Goal: Task Accomplishment & Management: Manage account settings

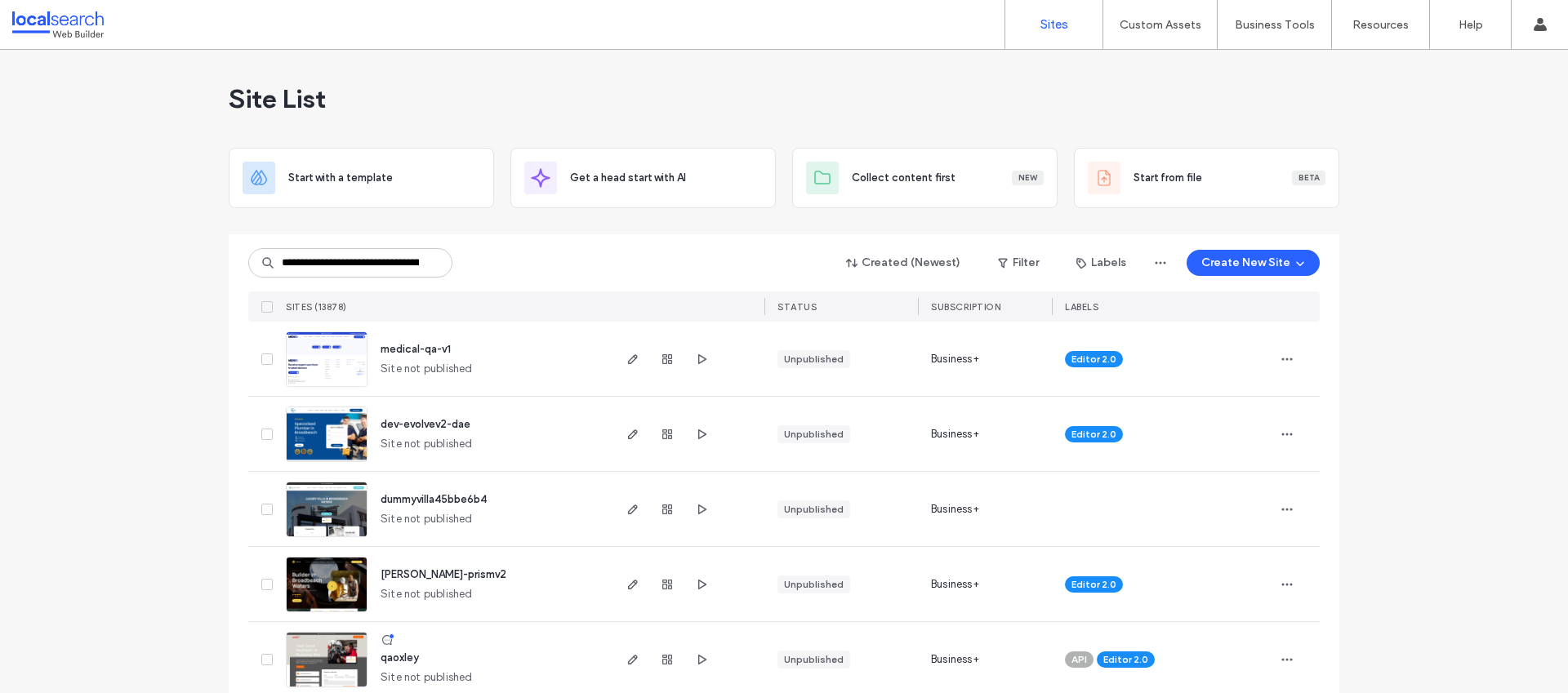
scroll to position [0, 109]
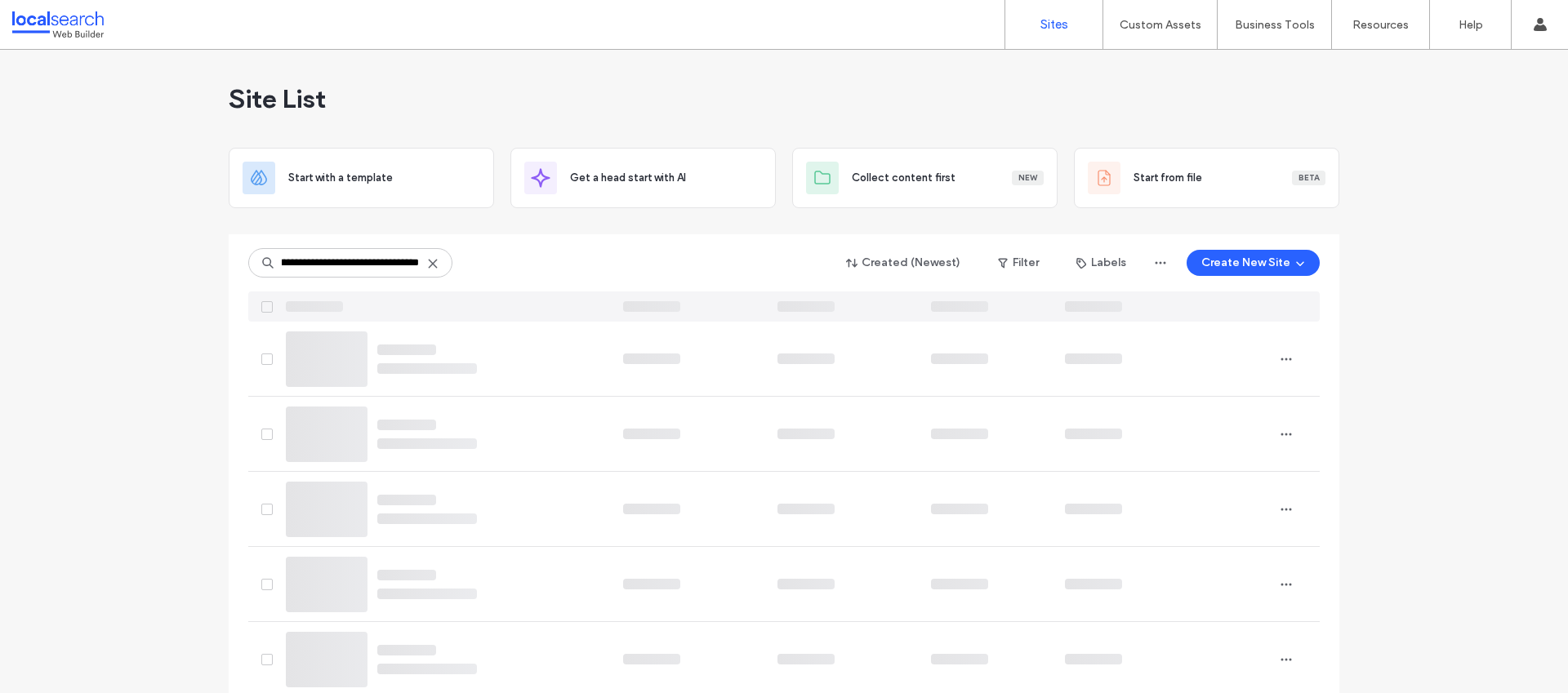
type input "**********"
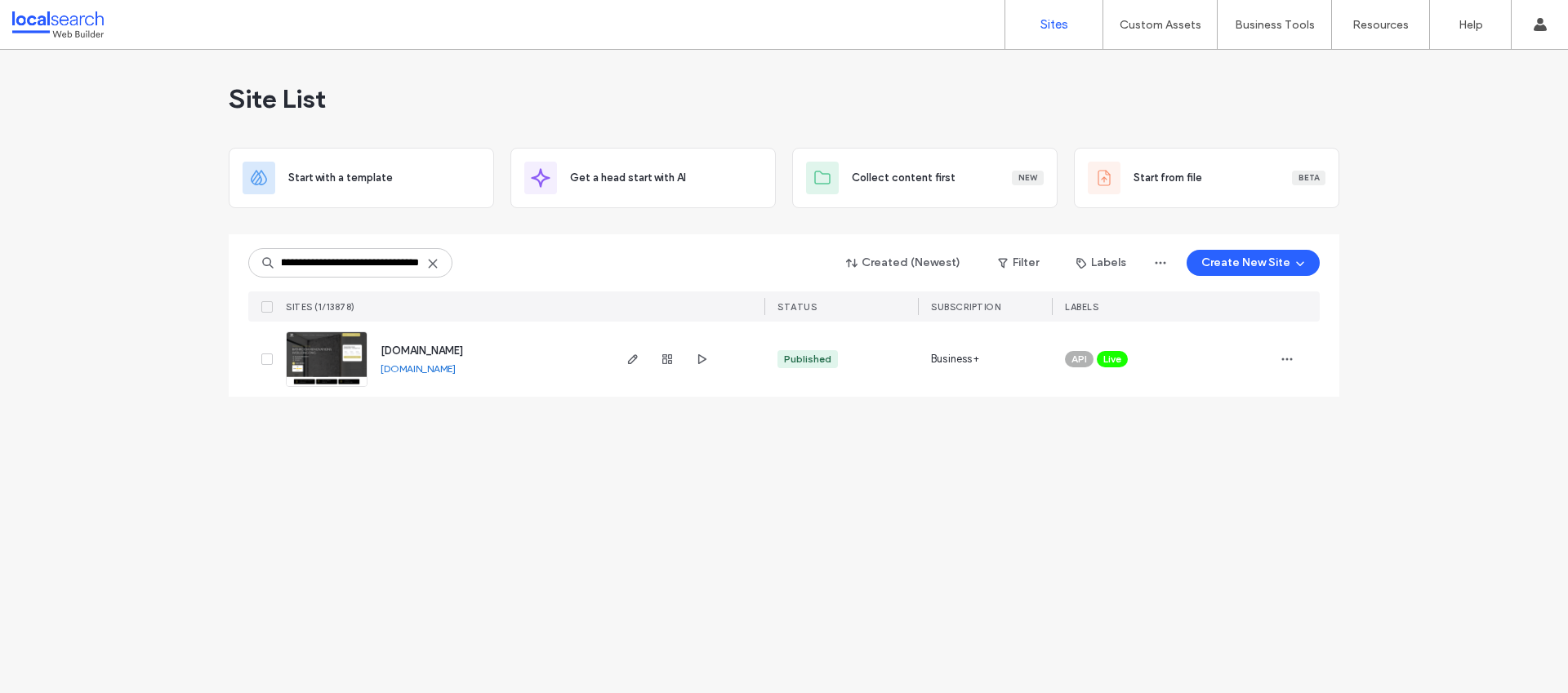
scroll to position [0, 0]
click at [458, 344] on span "www.firmbuiltbathrooms.com.au" at bounding box center [421, 350] width 83 height 12
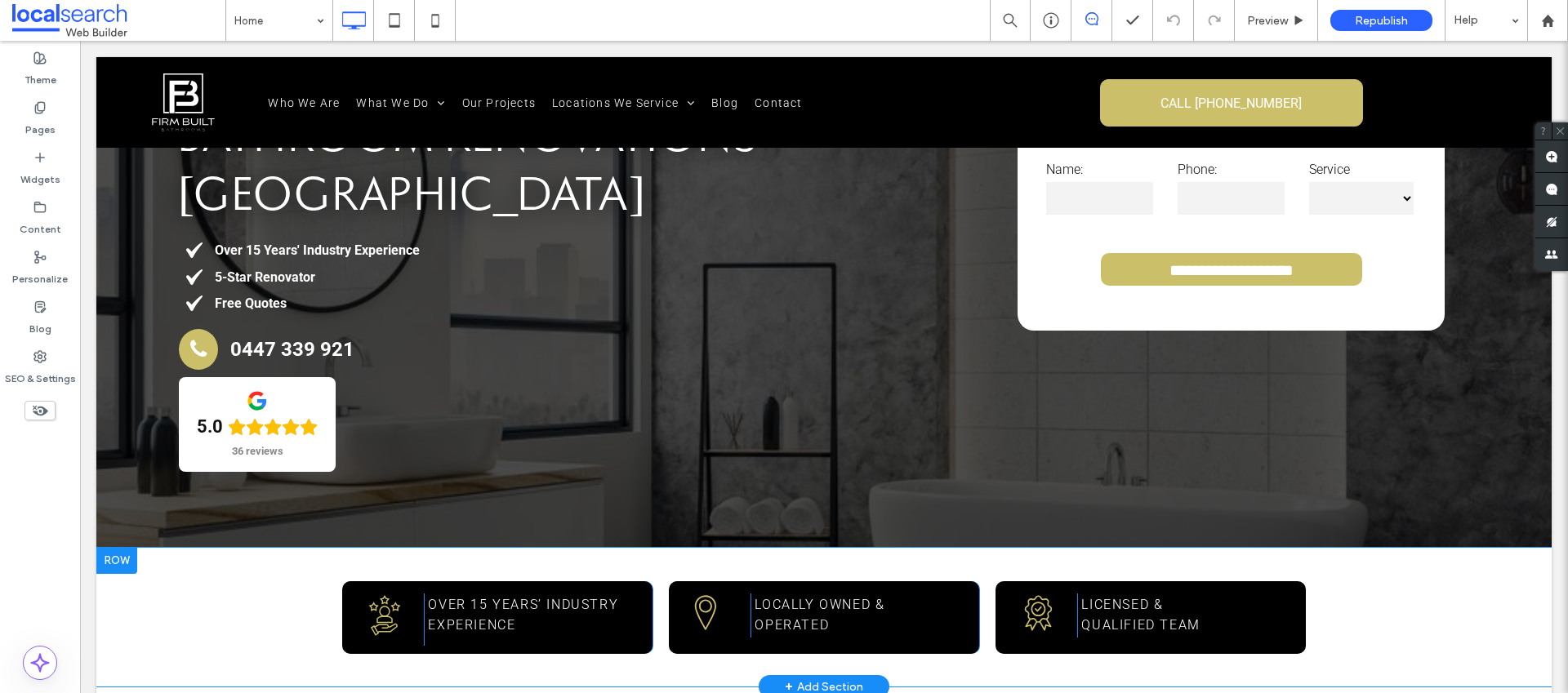
scroll to position [157, 0]
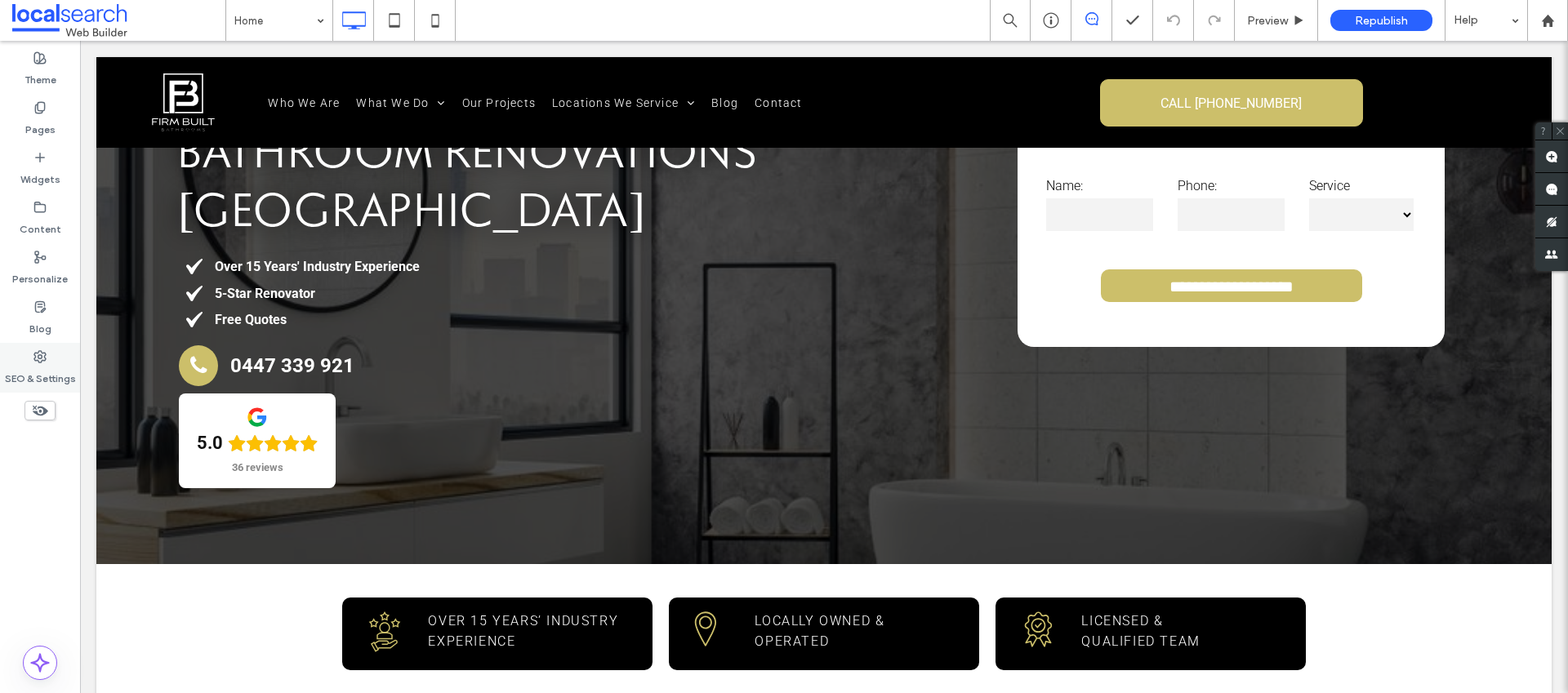
click at [46, 365] on label "SEO & Settings" at bounding box center [39, 374] width 71 height 23
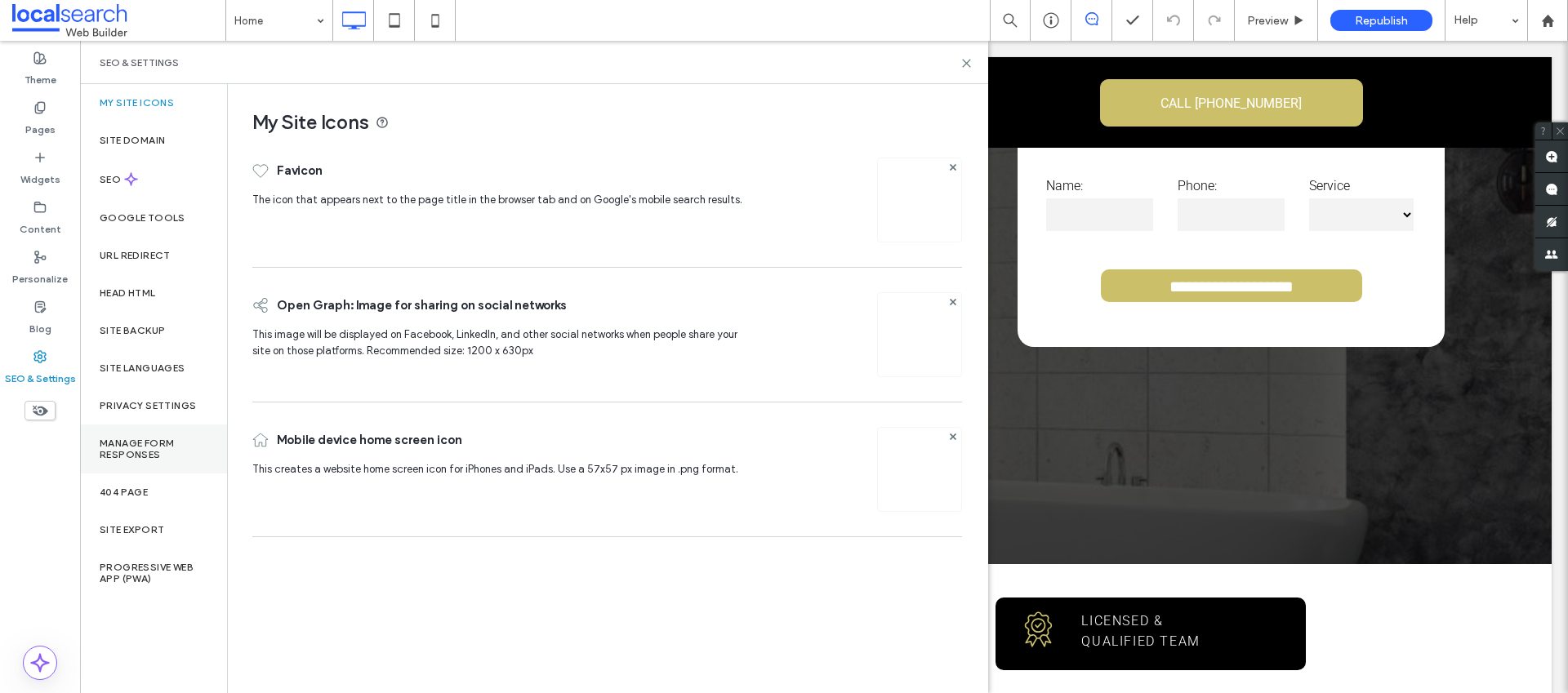
click at [188, 451] on label "Manage Form Responses" at bounding box center [153, 449] width 107 height 23
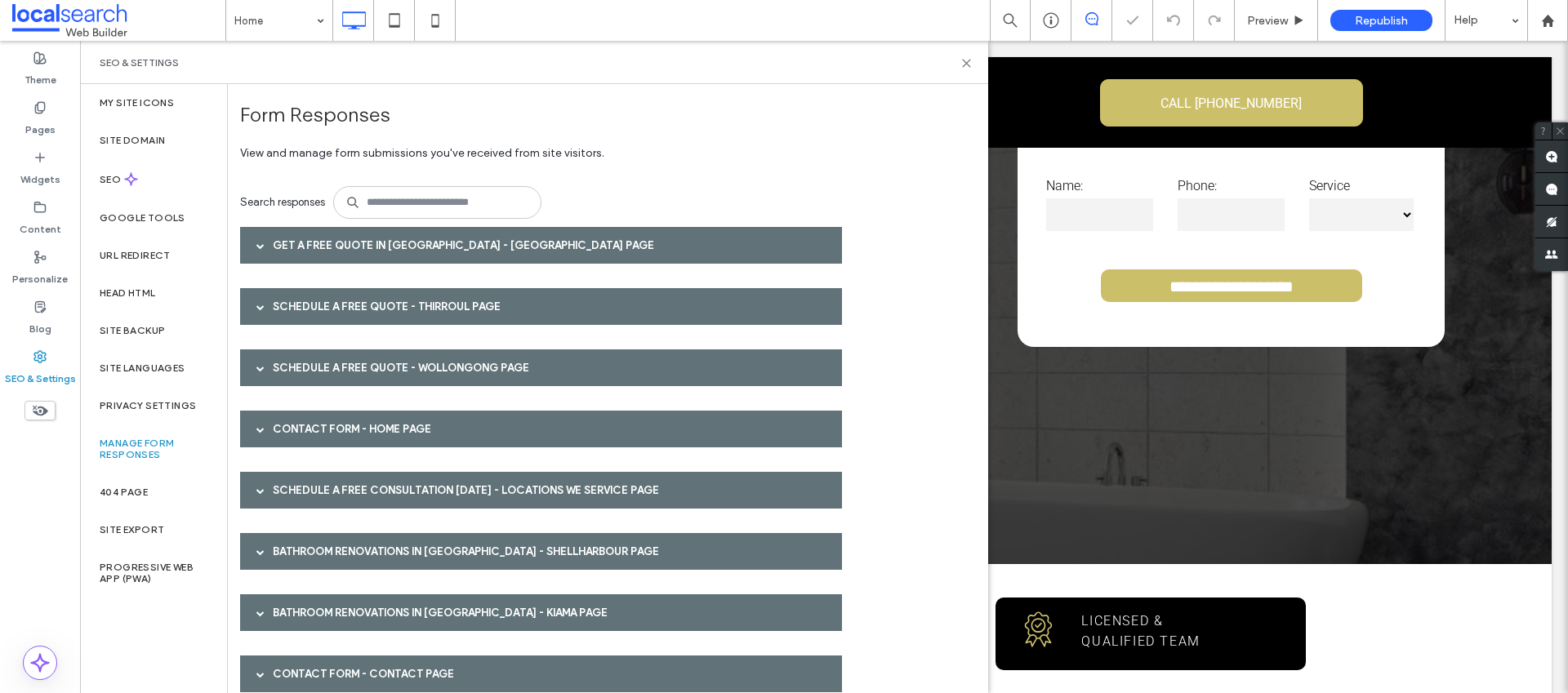
click at [352, 252] on div "Get A Free Quote in Wollongong - Wollongong page" at bounding box center [542, 245] width 602 height 37
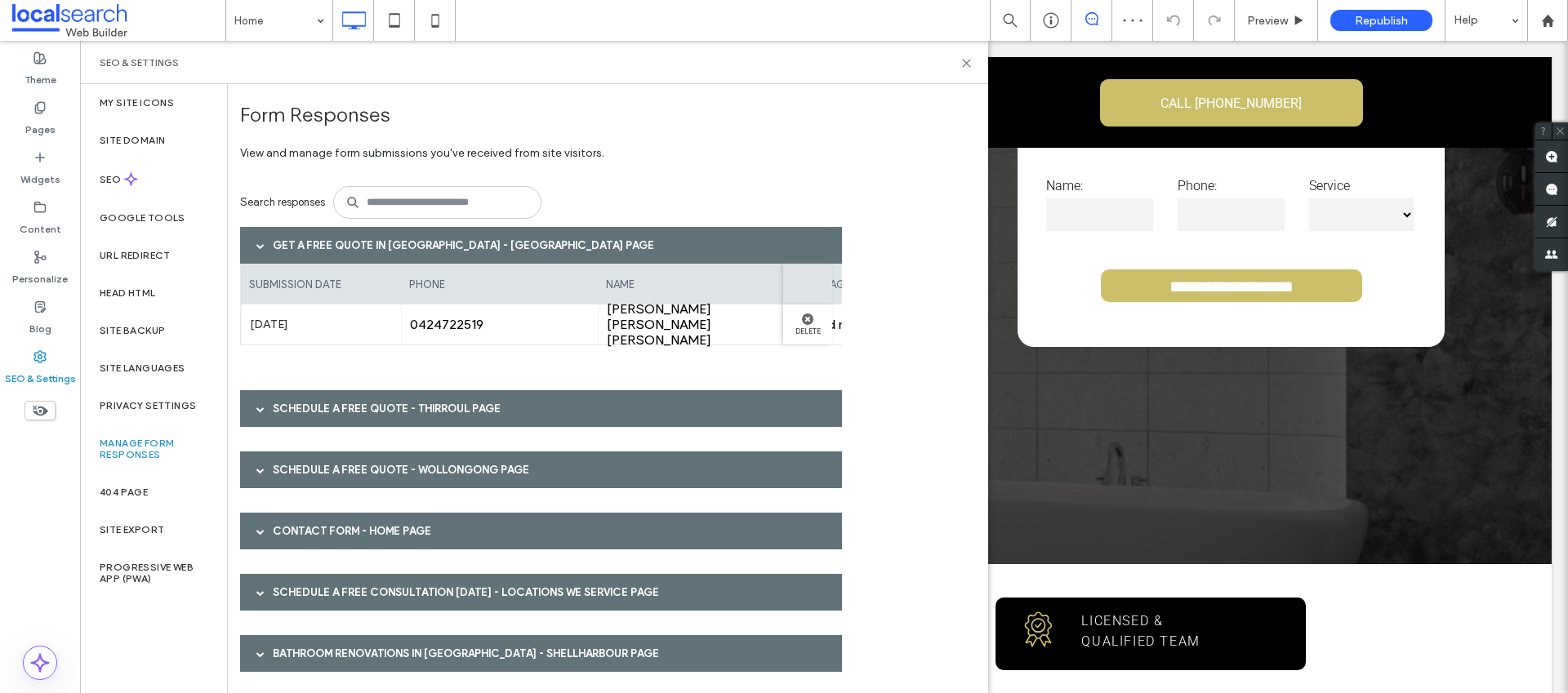
click at [352, 252] on div "Get A Free Quote in Wollongong - Wollongong page" at bounding box center [542, 245] width 602 height 37
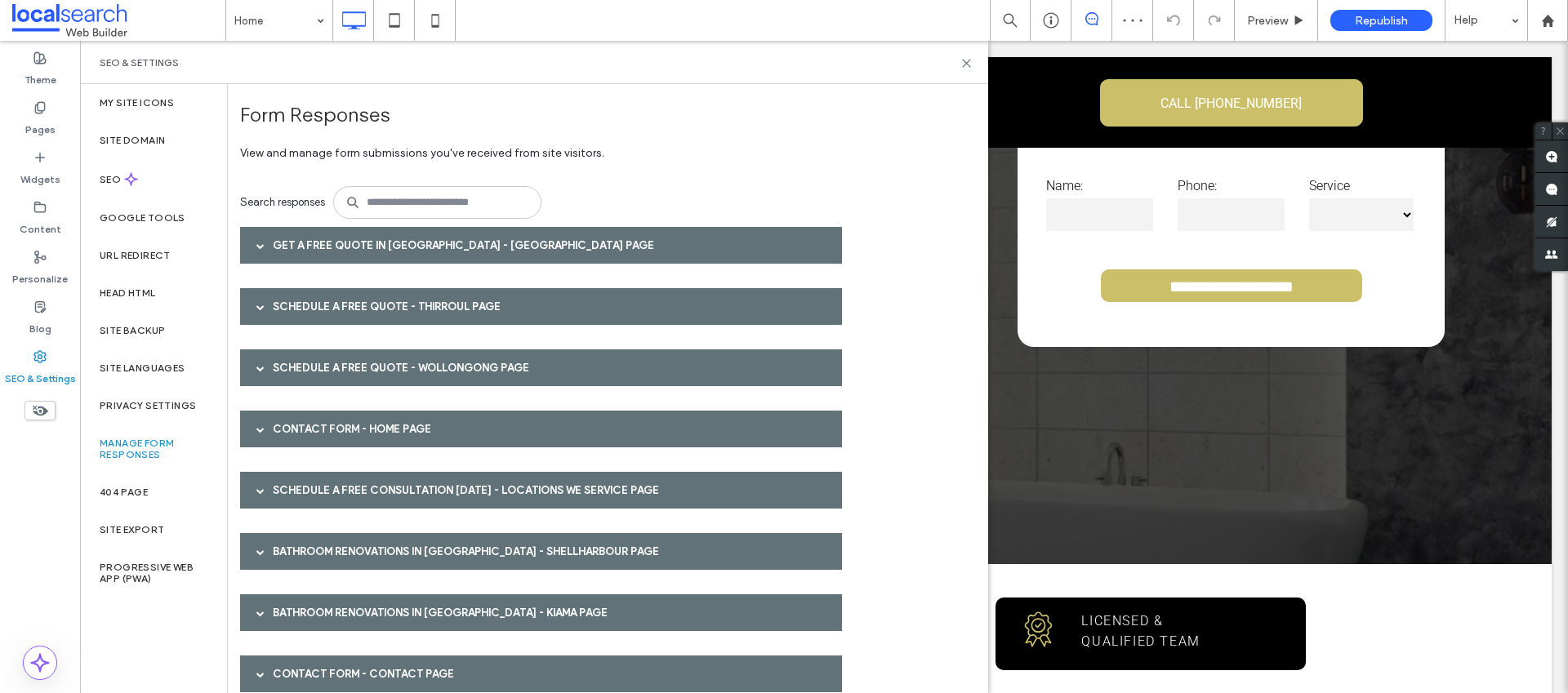
click at [330, 304] on div "Schedule A Free Quote - Thirroul page" at bounding box center [542, 307] width 602 height 37
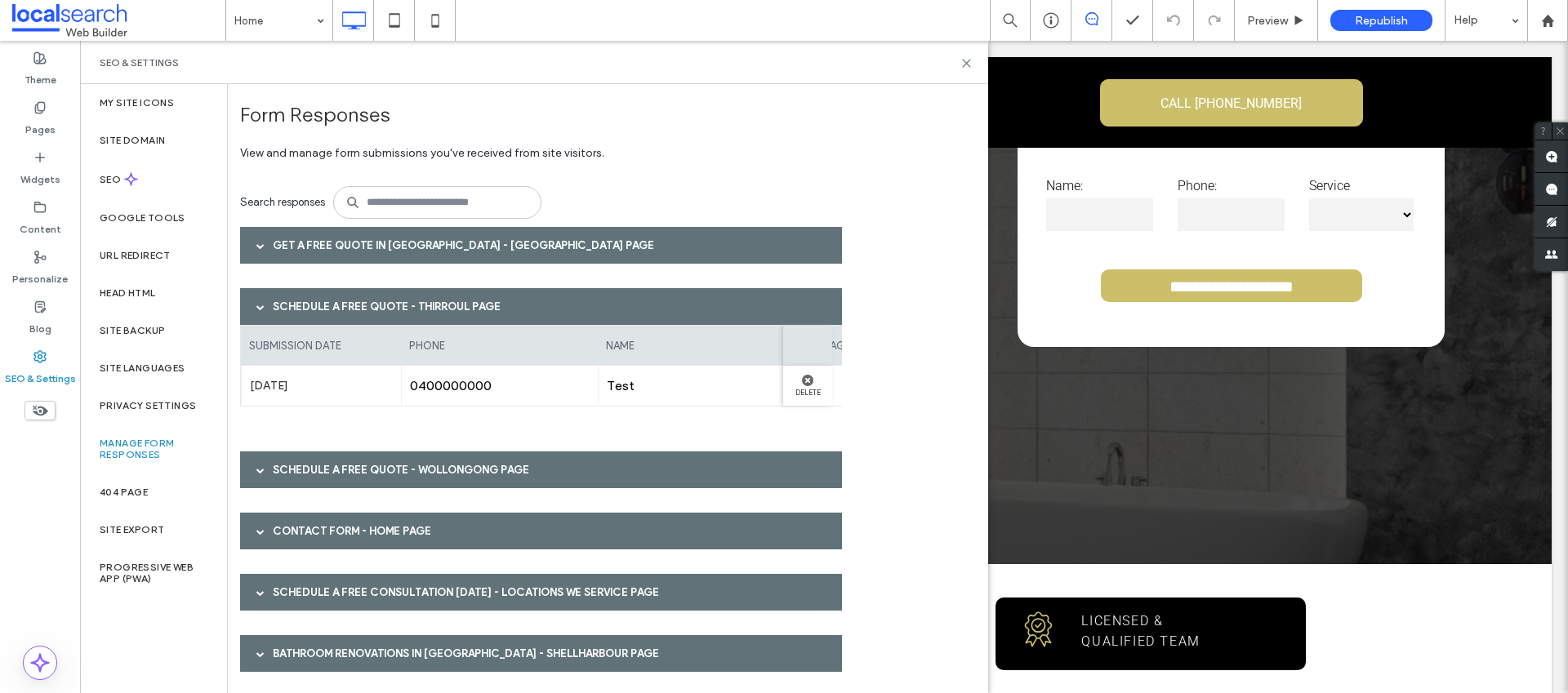
click at [487, 304] on div "Schedule A Free Quote - Thirroul page" at bounding box center [542, 307] width 602 height 37
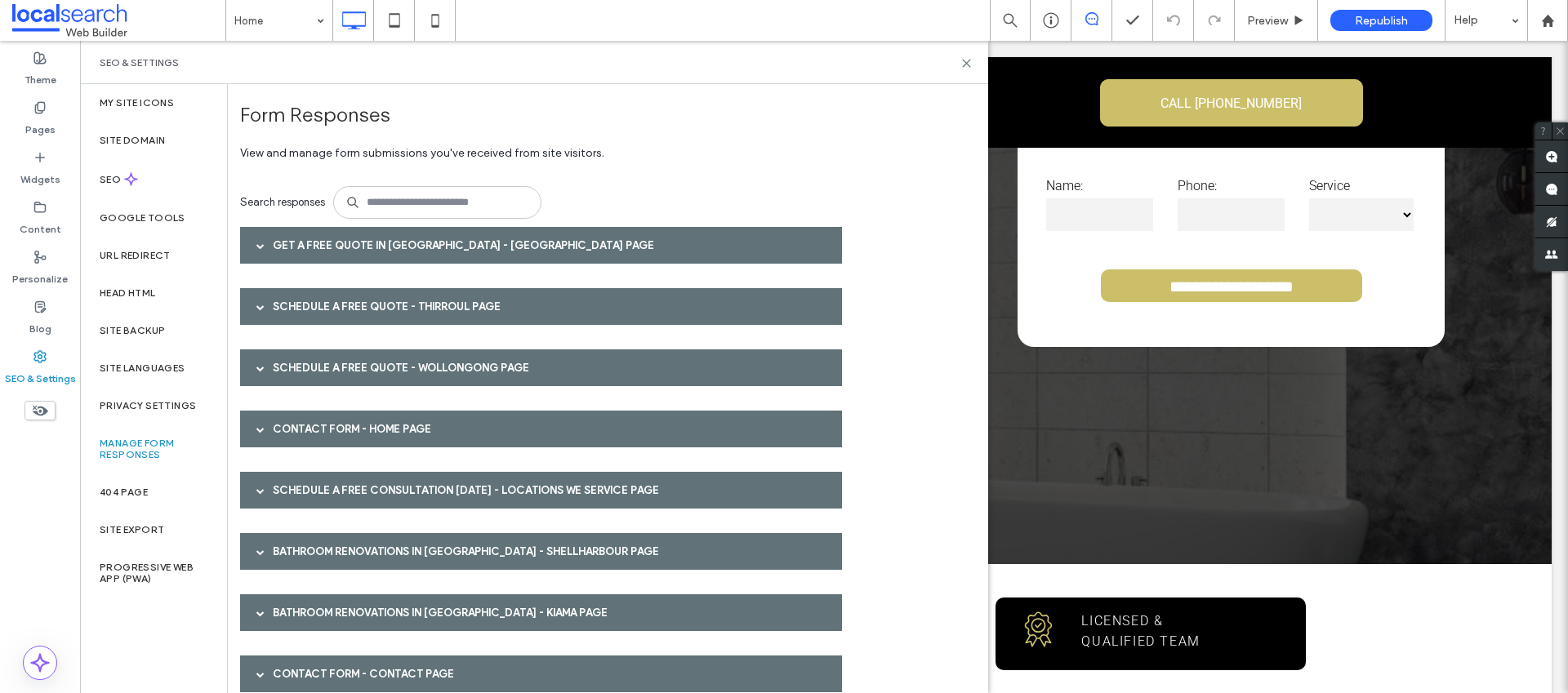
click at [457, 358] on div "Schedule A Free Quote - Wollongong page" at bounding box center [542, 368] width 602 height 37
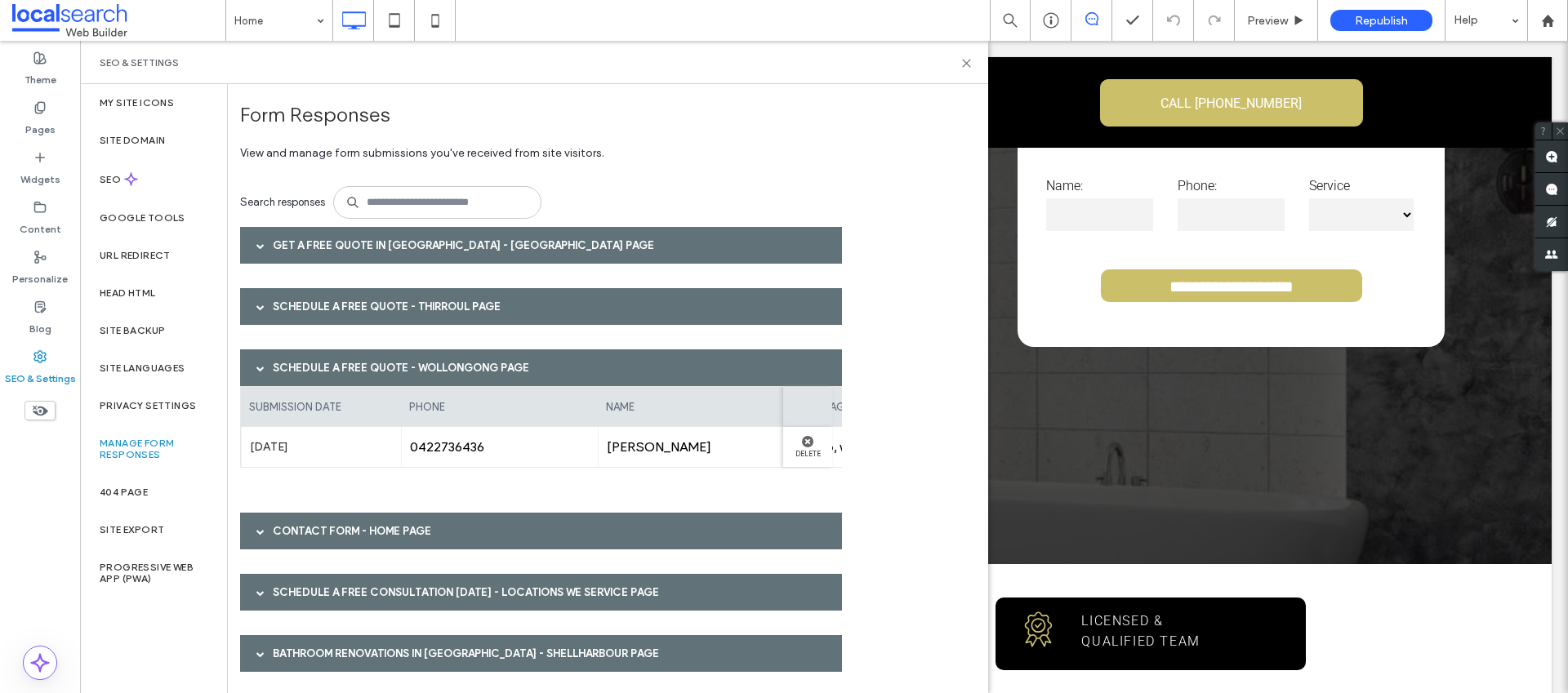
click at [456, 363] on div "Schedule A Free Quote - Wollongong page" at bounding box center [542, 368] width 602 height 37
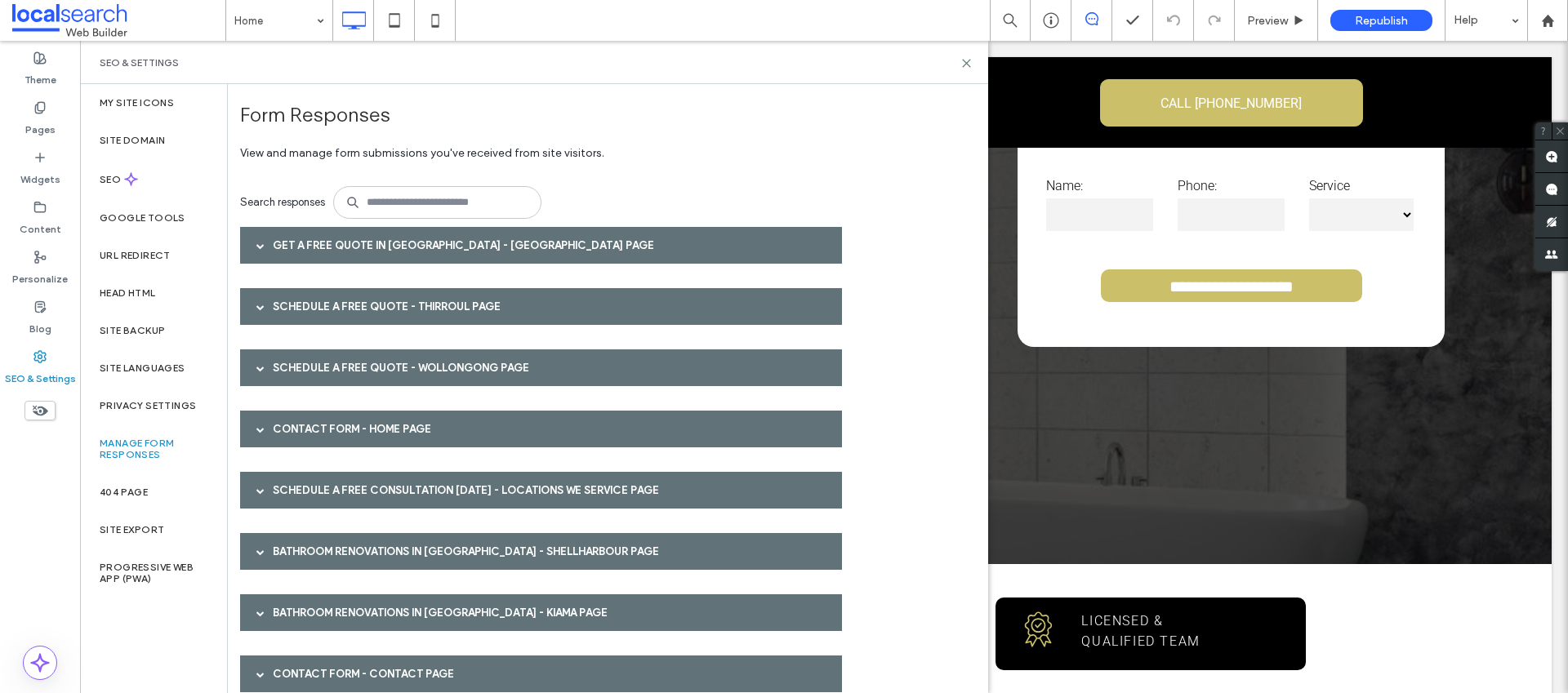
click at [411, 432] on div "Contact Form - Home page" at bounding box center [542, 429] width 602 height 37
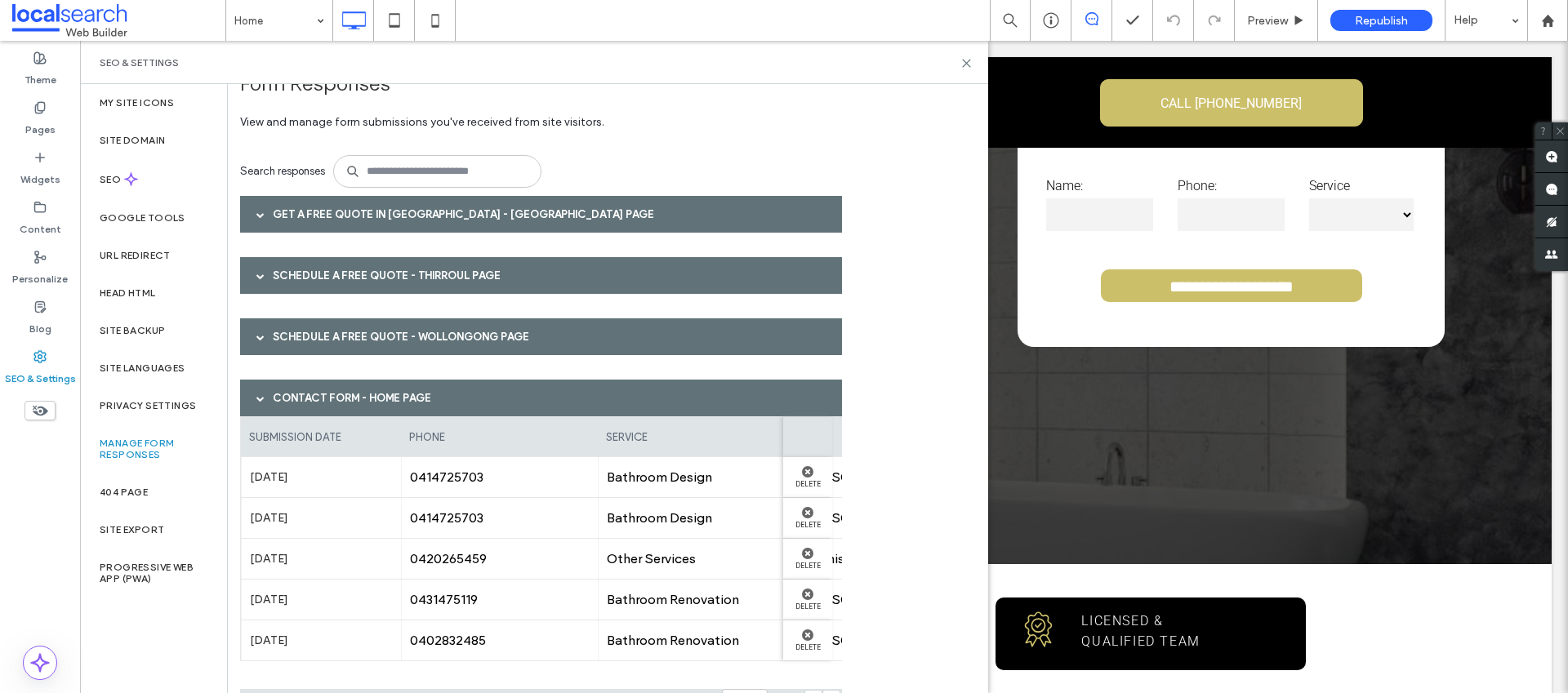
scroll to position [32, 0]
click at [519, 609] on div "0431475119" at bounding box center [499, 599] width 196 height 40
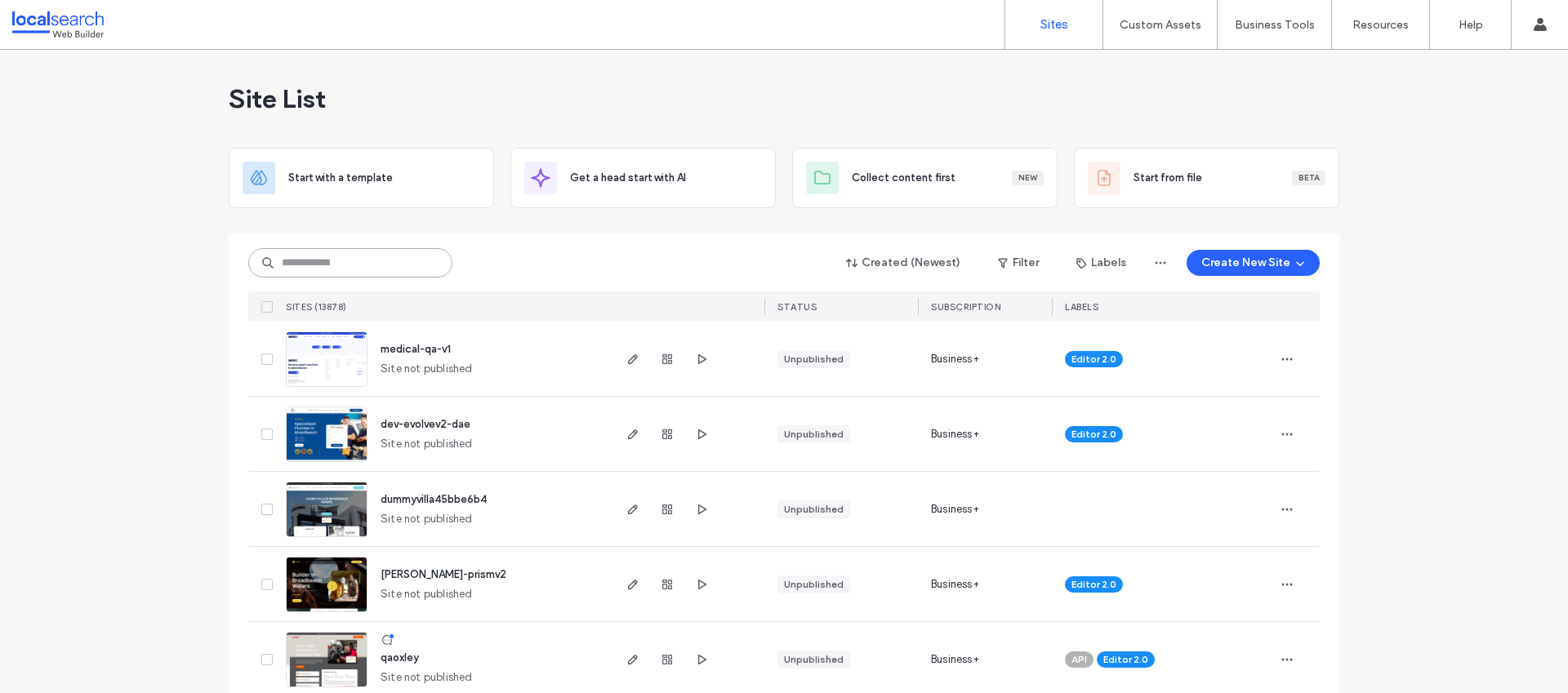
click at [340, 260] on input at bounding box center [350, 263] width 204 height 29
paste input "**********"
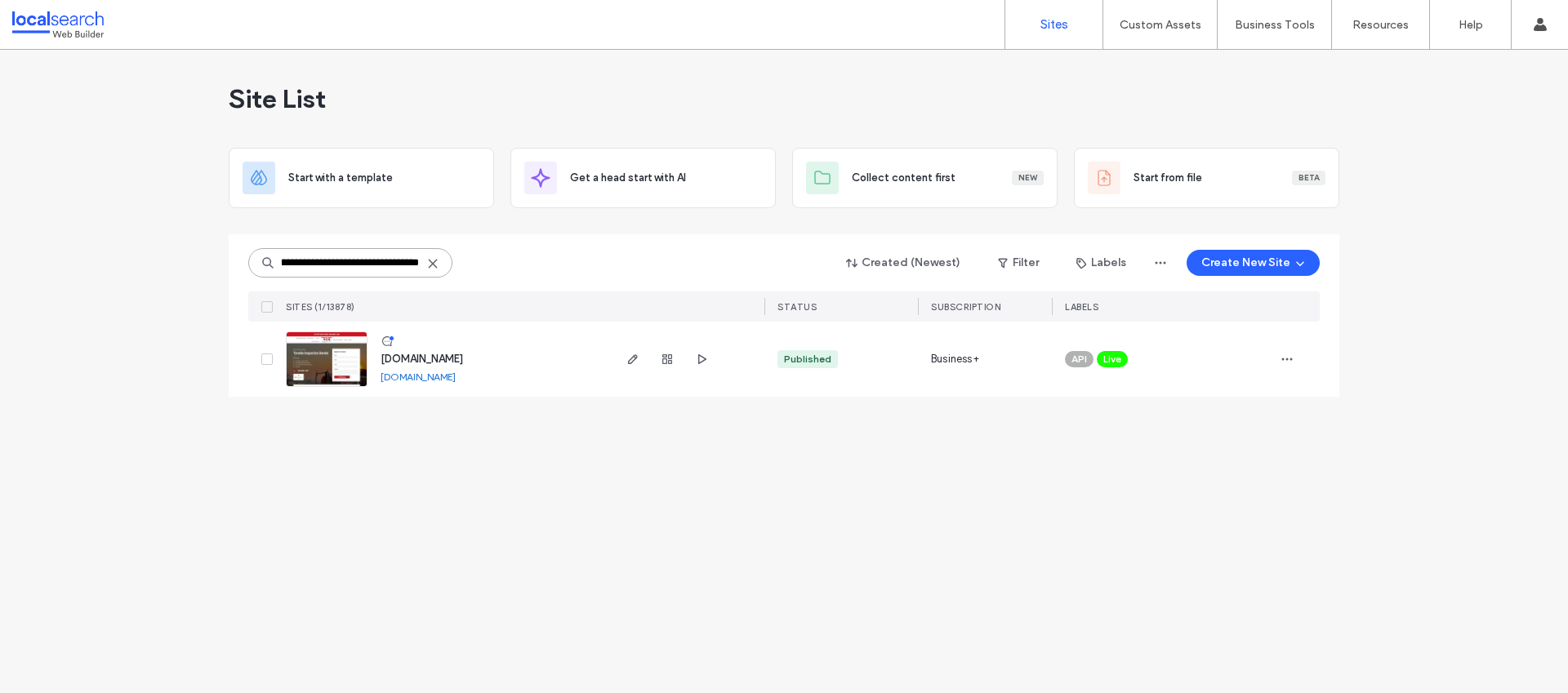
type input "**********"
click at [456, 355] on span "www.arafurapestcontrol.com.au" at bounding box center [421, 358] width 83 height 12
type input "**********"
click at [446, 363] on span "www.aquariusconveyancing.com.au" at bounding box center [421, 358] width 83 height 12
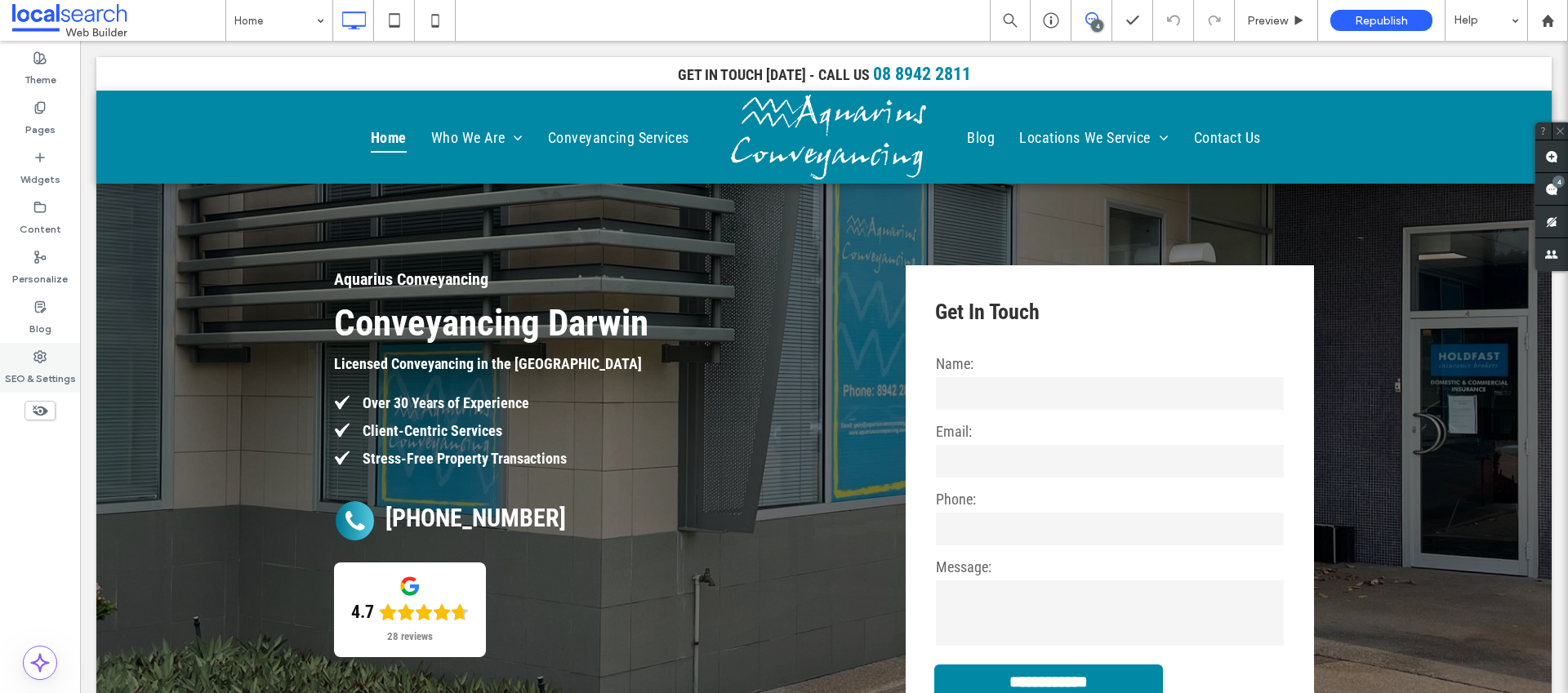
click at [55, 358] on div "SEO & Settings" at bounding box center [39, 368] width 80 height 50
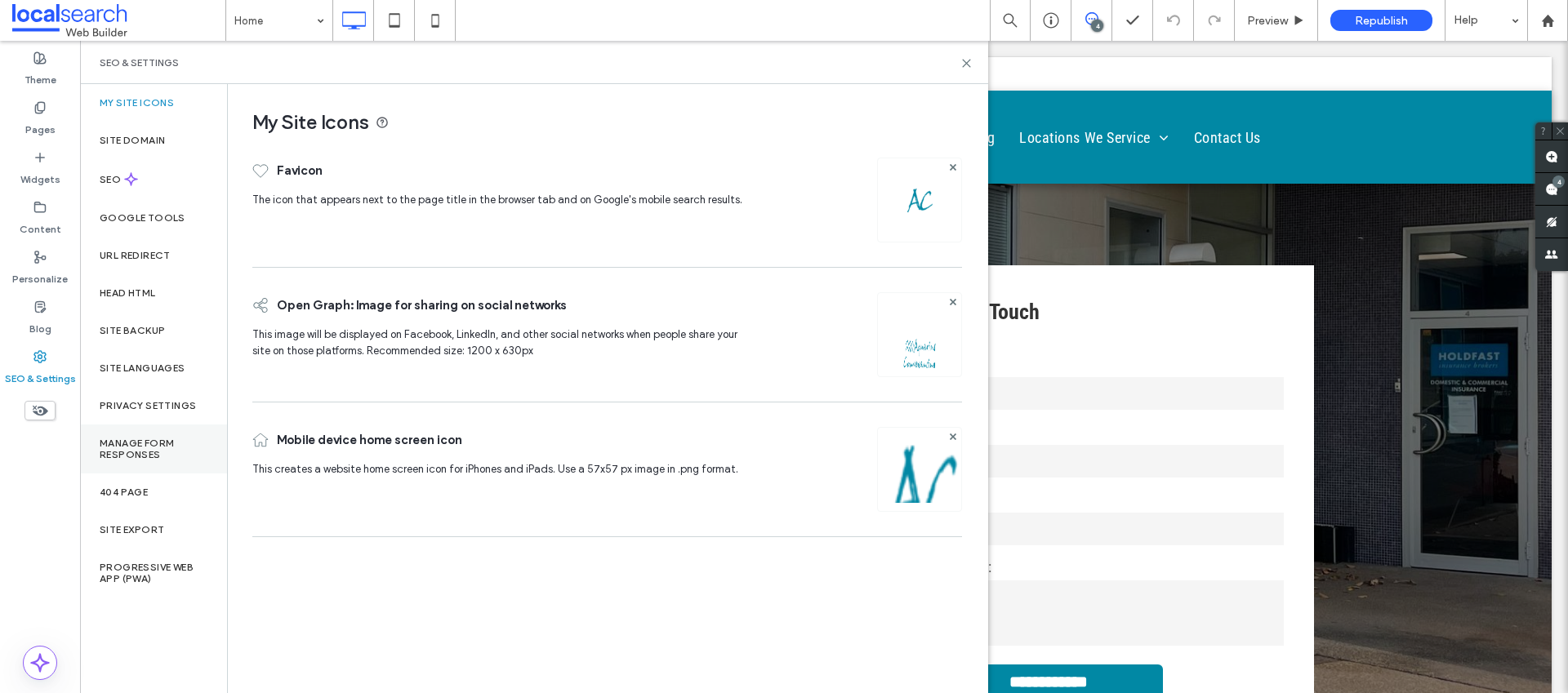
click at [175, 438] on label "Manage Form Responses" at bounding box center [153, 449] width 107 height 23
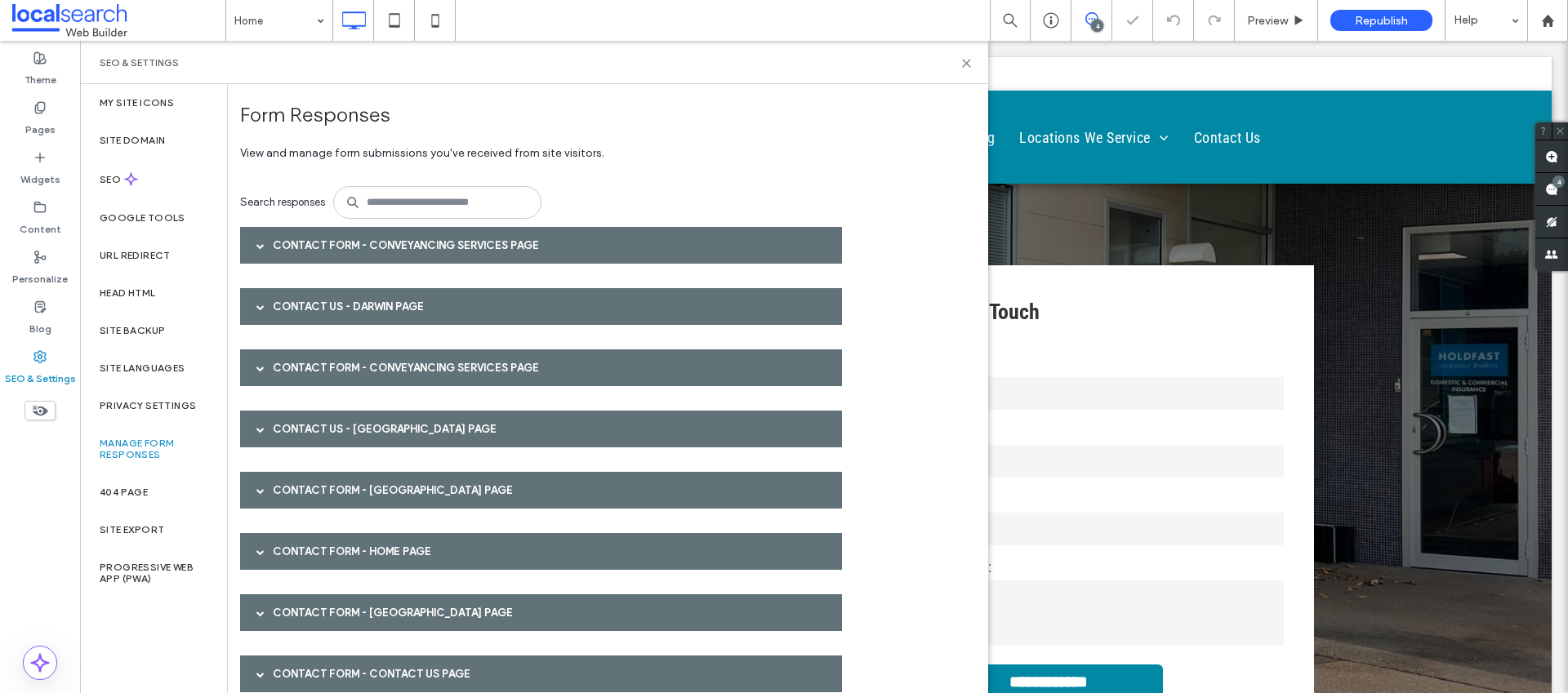
click at [370, 244] on div "Contact Form - Conveyancing Services page" at bounding box center [542, 245] width 602 height 37
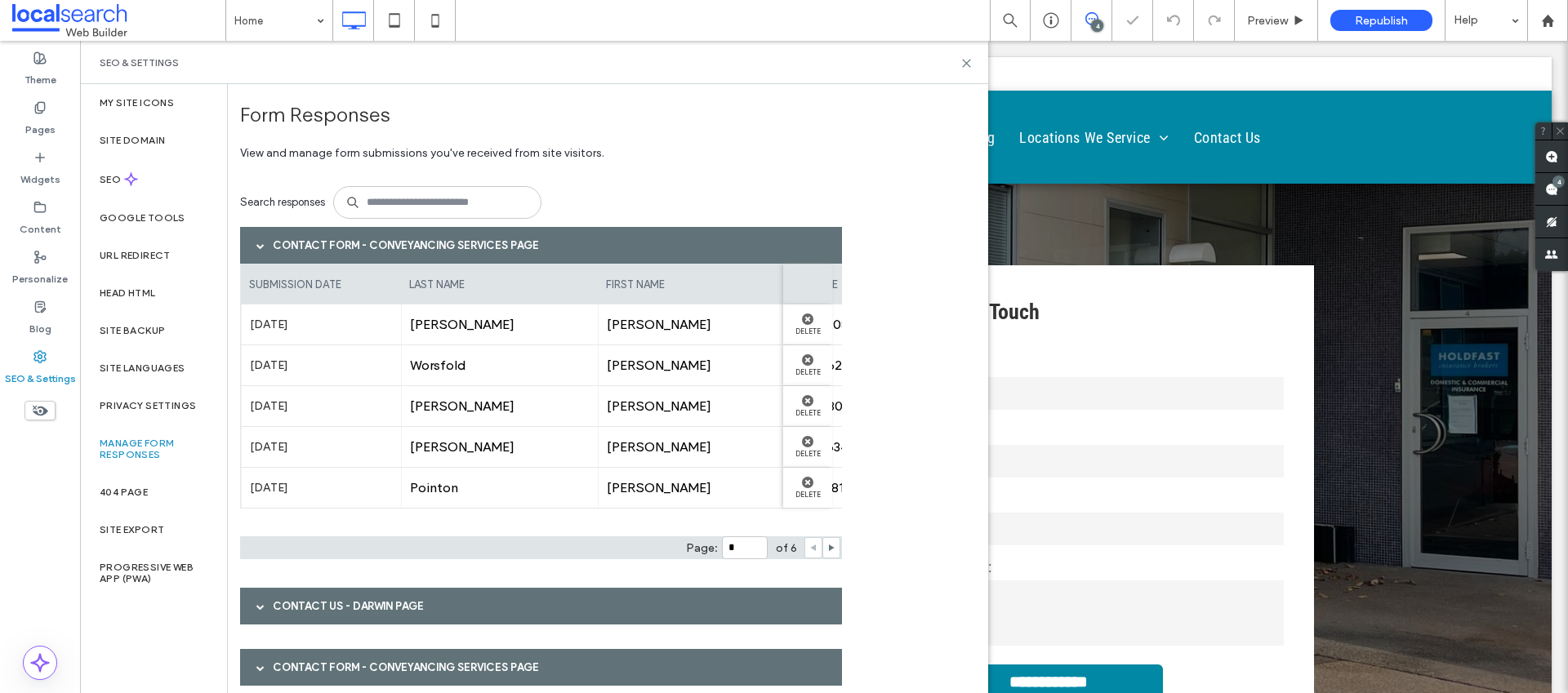
click at [365, 251] on div "Contact Form - Conveyancing Services page" at bounding box center [542, 245] width 602 height 37
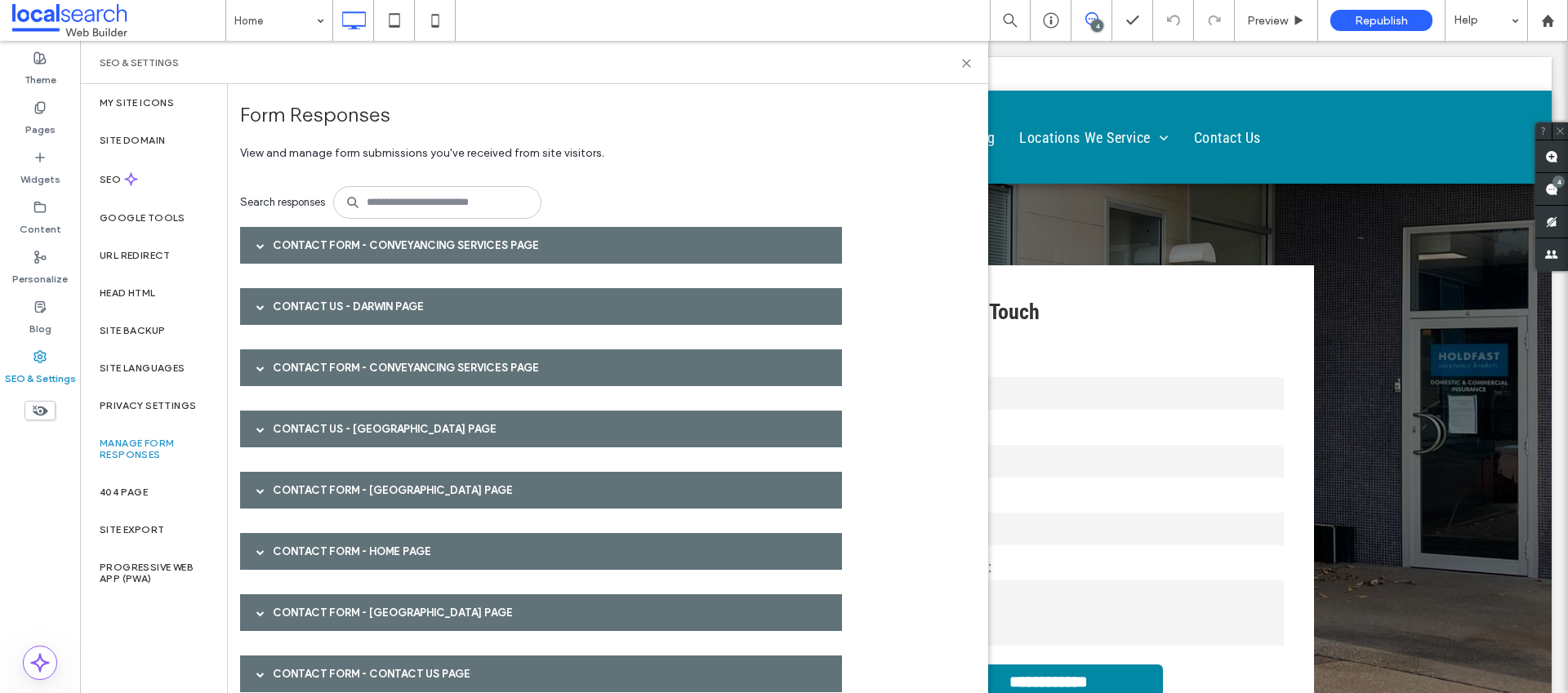
click at [343, 307] on div "Contact Us - Darwin page" at bounding box center [542, 307] width 602 height 37
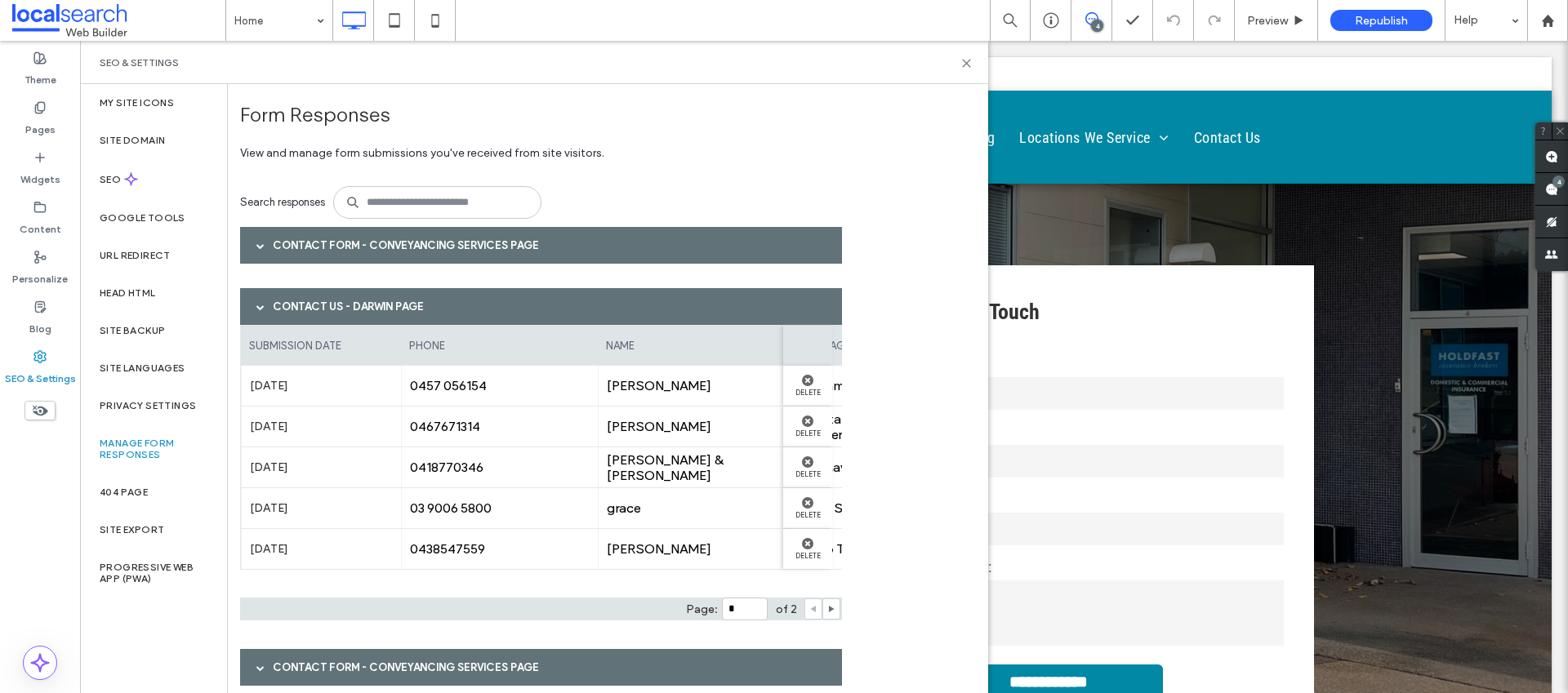
click at [341, 310] on div "Contact Us - Darwin page" at bounding box center [542, 307] width 602 height 37
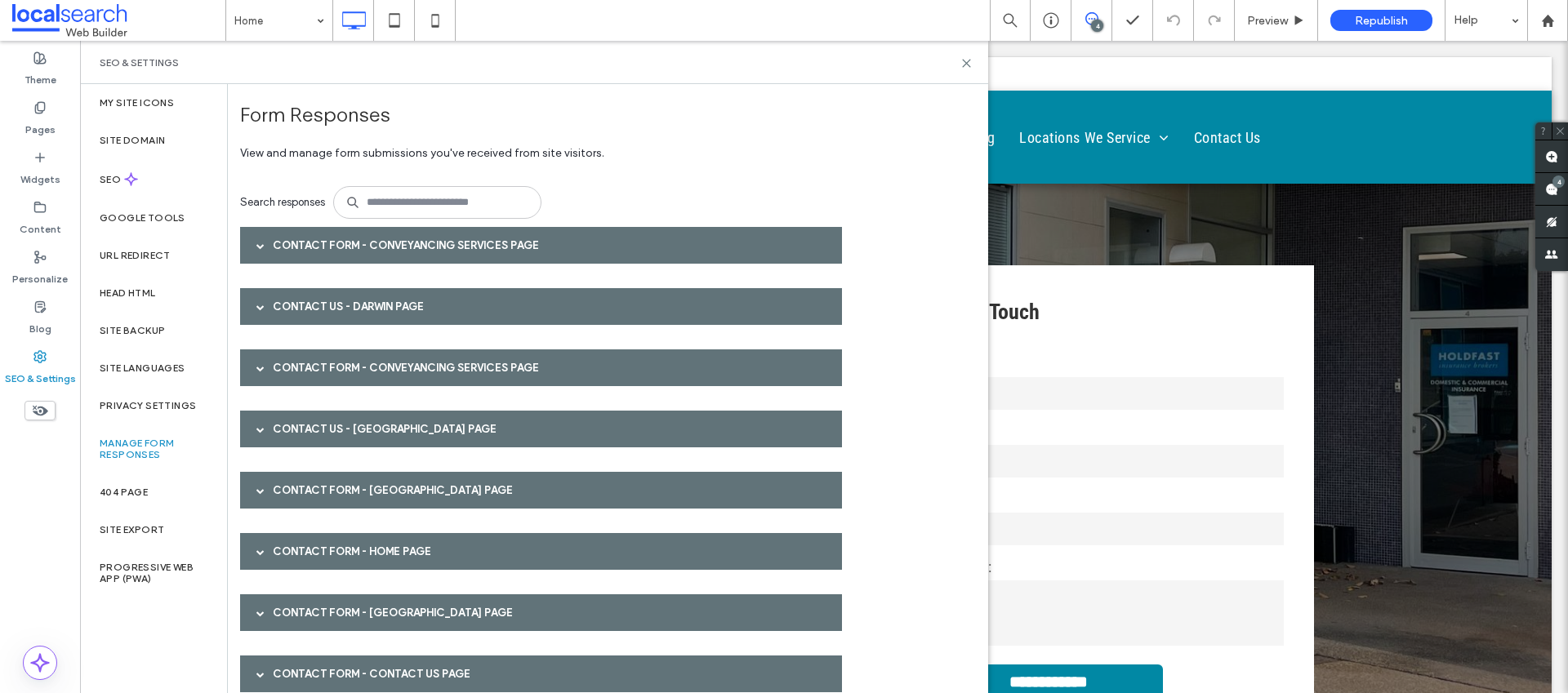
click at [336, 356] on div "Contact Form - Conveyancing Services page" at bounding box center [542, 368] width 602 height 37
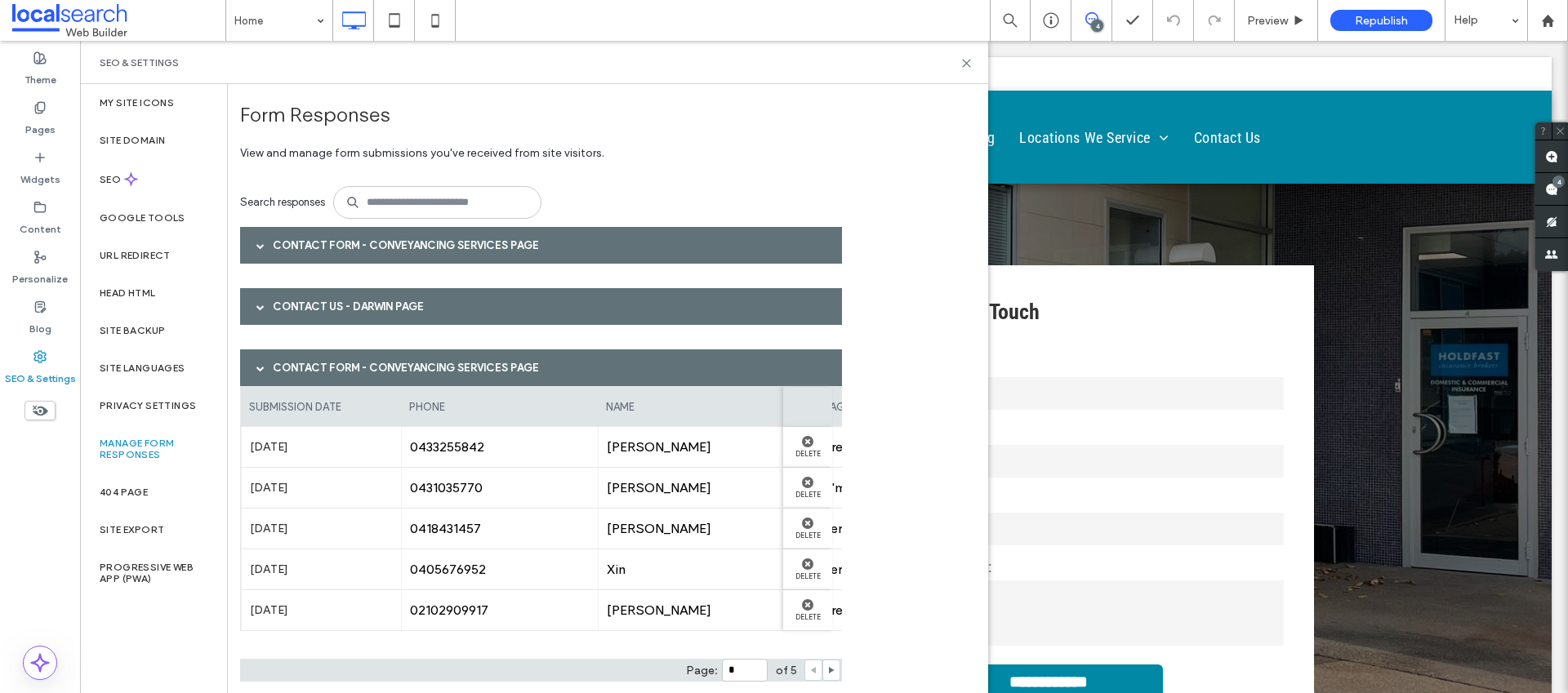
click at [335, 358] on div "Contact Form - Conveyancing Services page" at bounding box center [542, 368] width 602 height 37
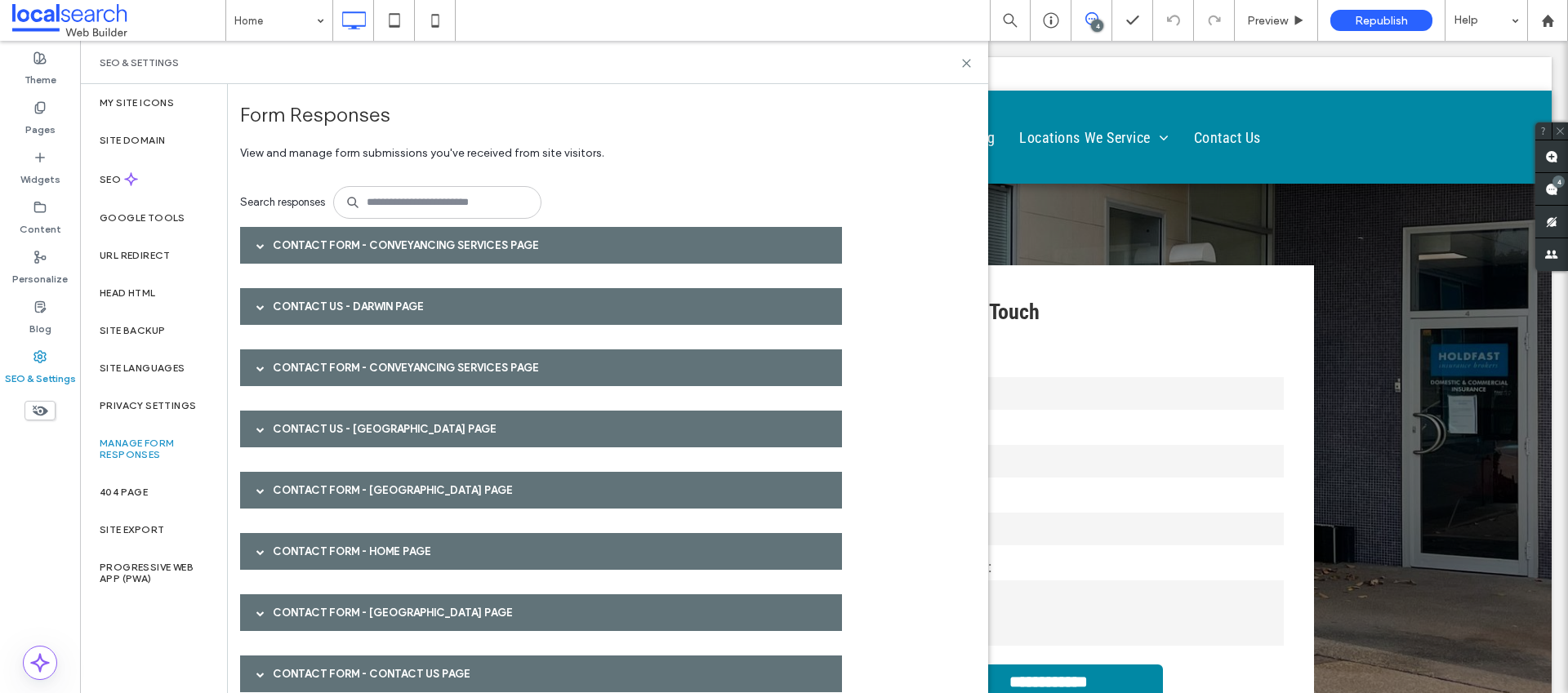
click at [350, 423] on div "Contact Us - Palmerston page" at bounding box center [542, 429] width 602 height 37
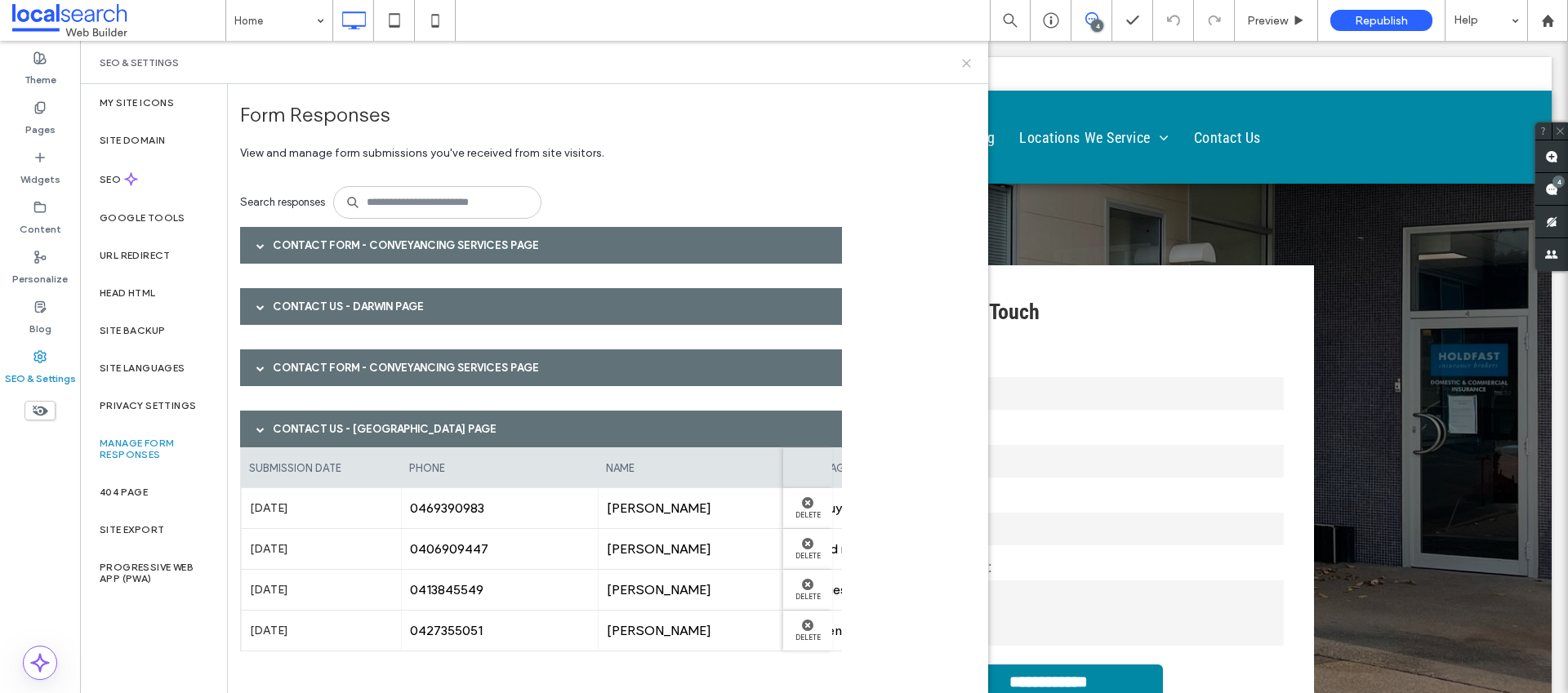
drag, startPoint x: 970, startPoint y: 62, endPoint x: 890, endPoint y: 22, distance: 89.4
click at [970, 62] on icon at bounding box center [966, 62] width 12 height 12
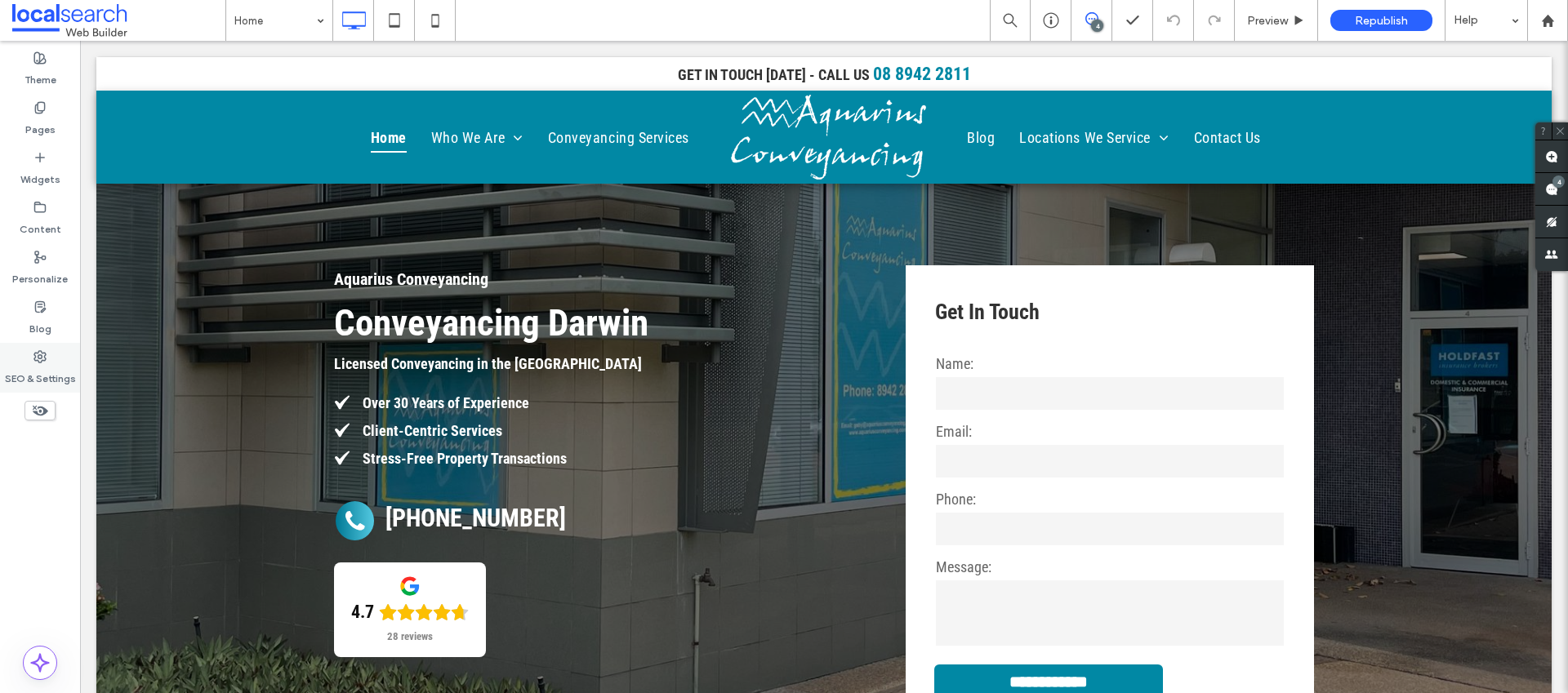
click at [38, 364] on label "SEO & Settings" at bounding box center [39, 374] width 71 height 23
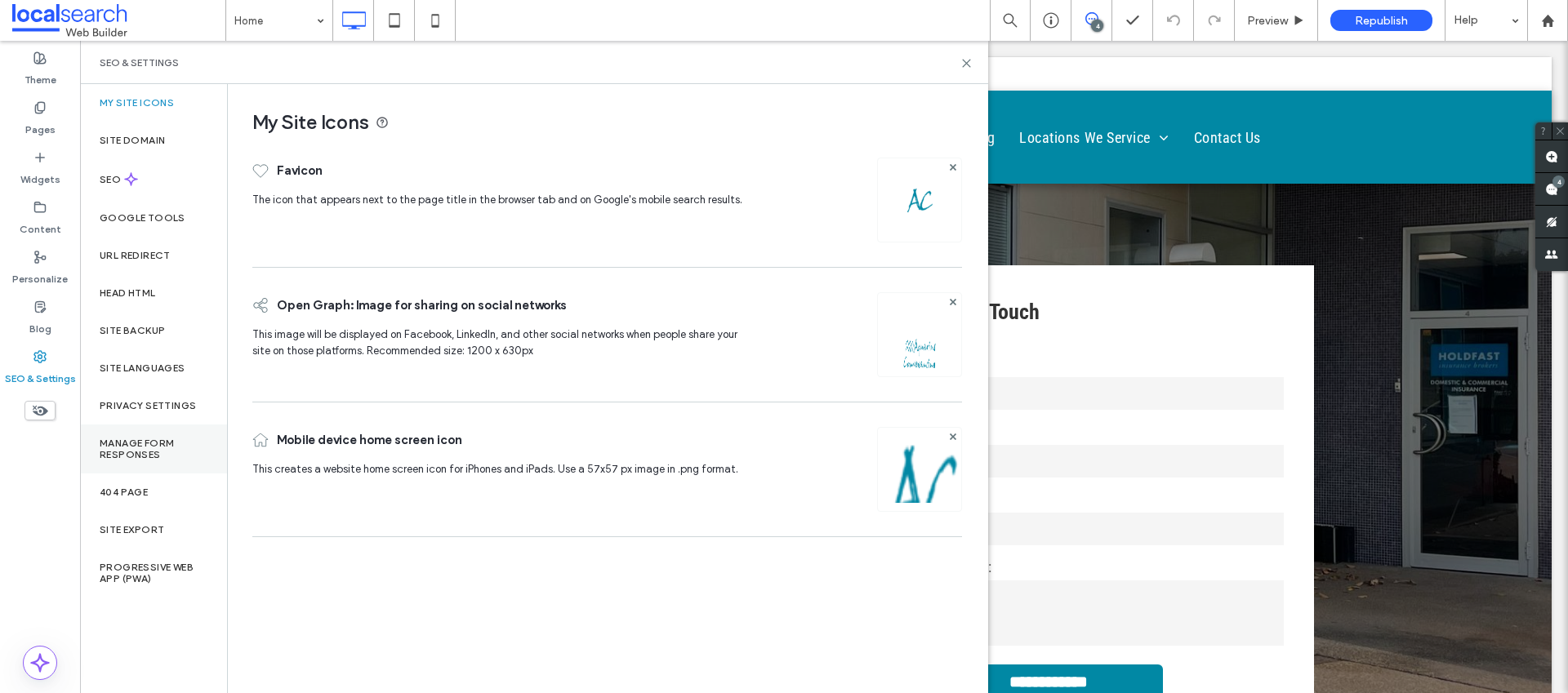
click at [170, 442] on label "Manage Form Responses" at bounding box center [153, 449] width 107 height 23
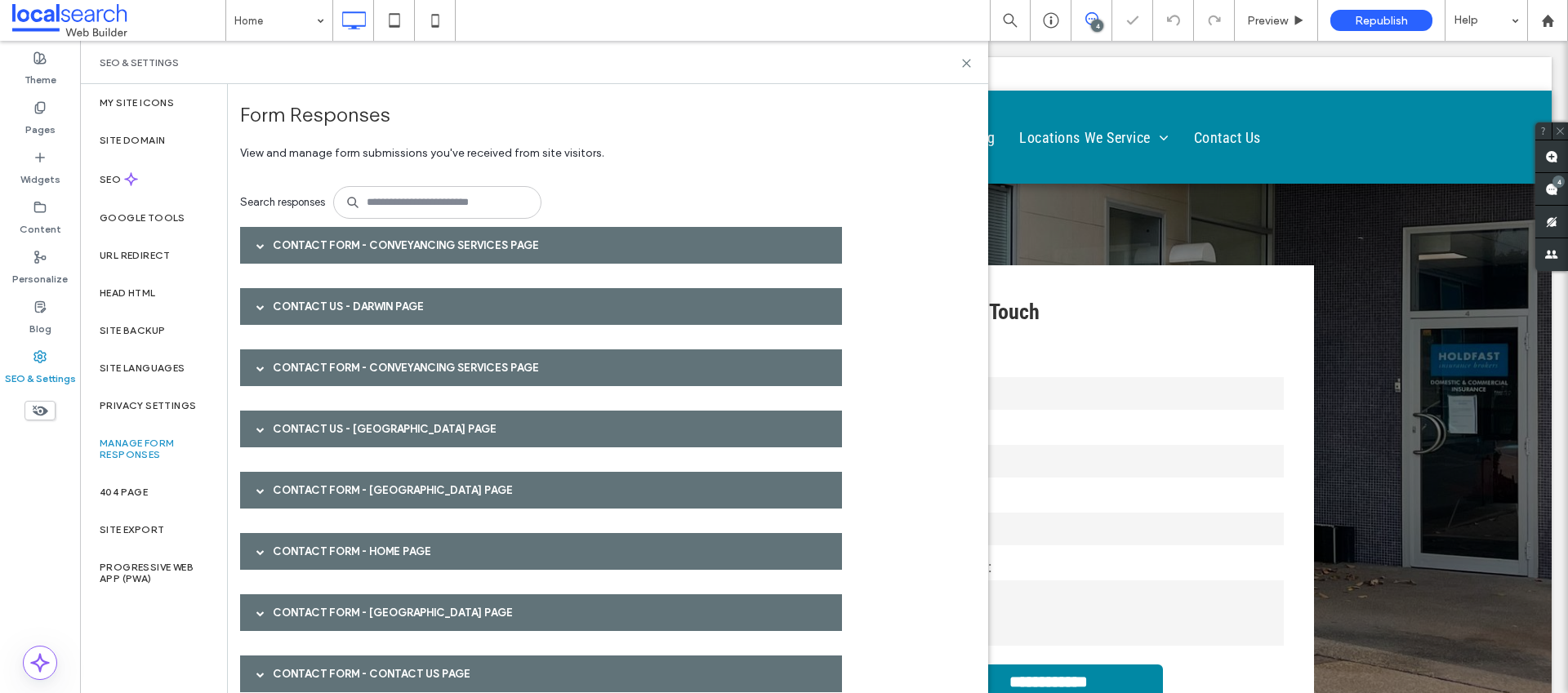
click at [465, 244] on div "Contact Form - Conveyancing Services page" at bounding box center [542, 245] width 602 height 37
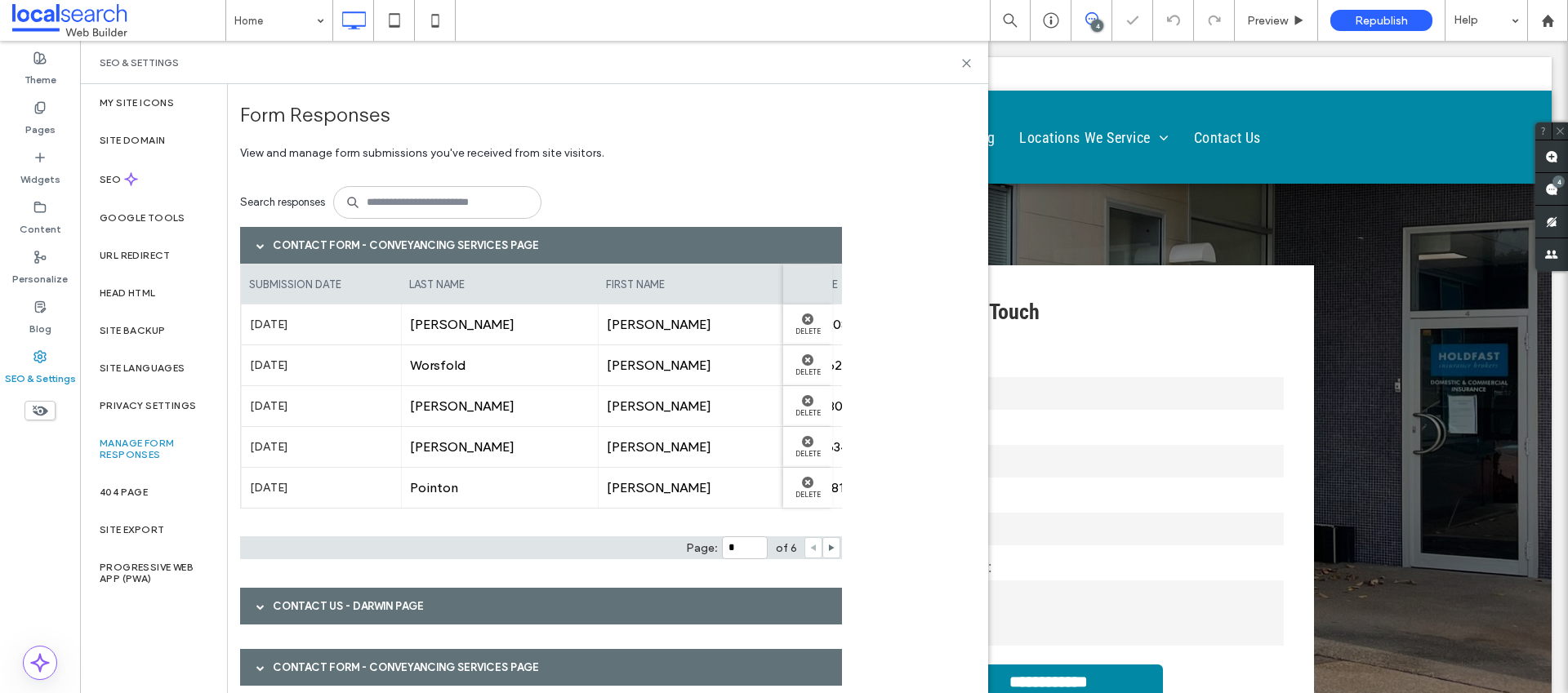
click at [466, 244] on div "Contact Form - Conveyancing Services page" at bounding box center [542, 245] width 602 height 37
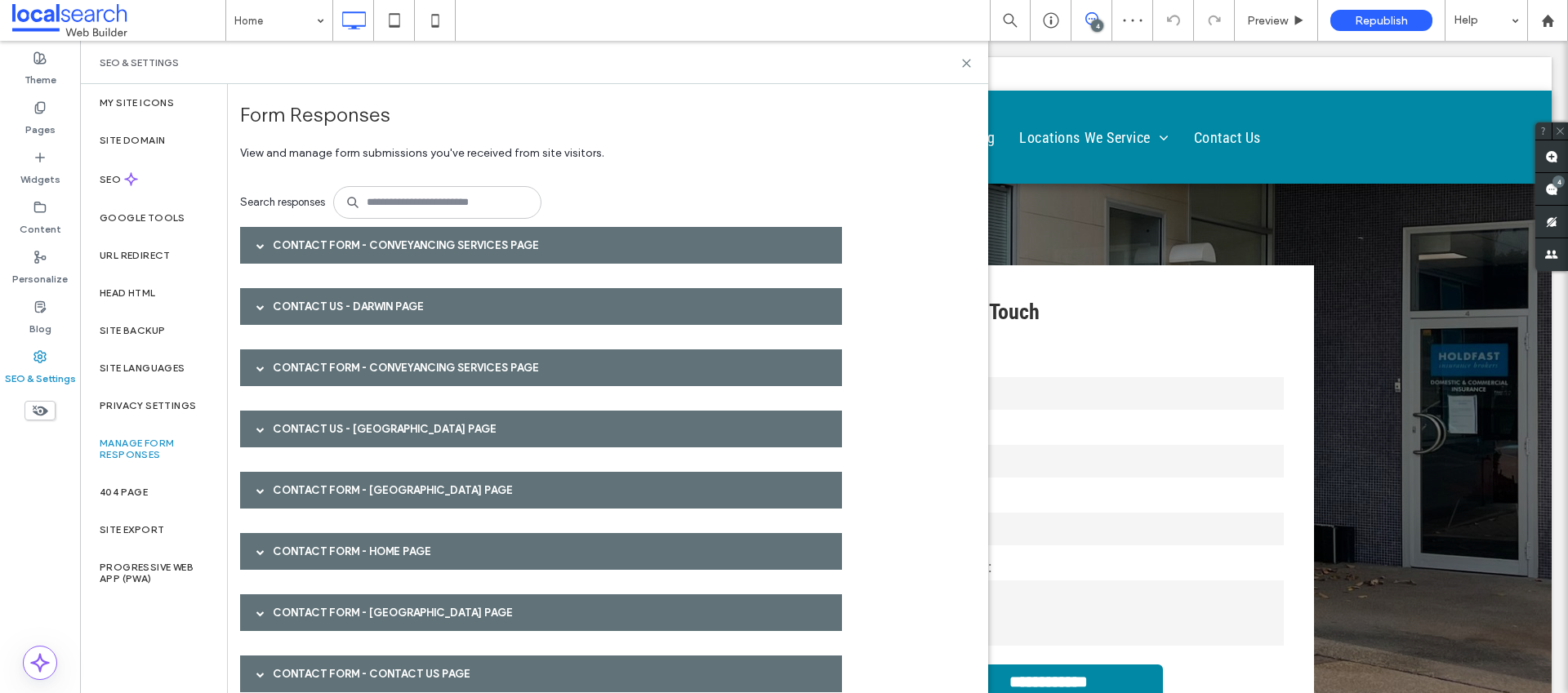
click at [401, 317] on div "Contact Us - Darwin page" at bounding box center [542, 307] width 602 height 37
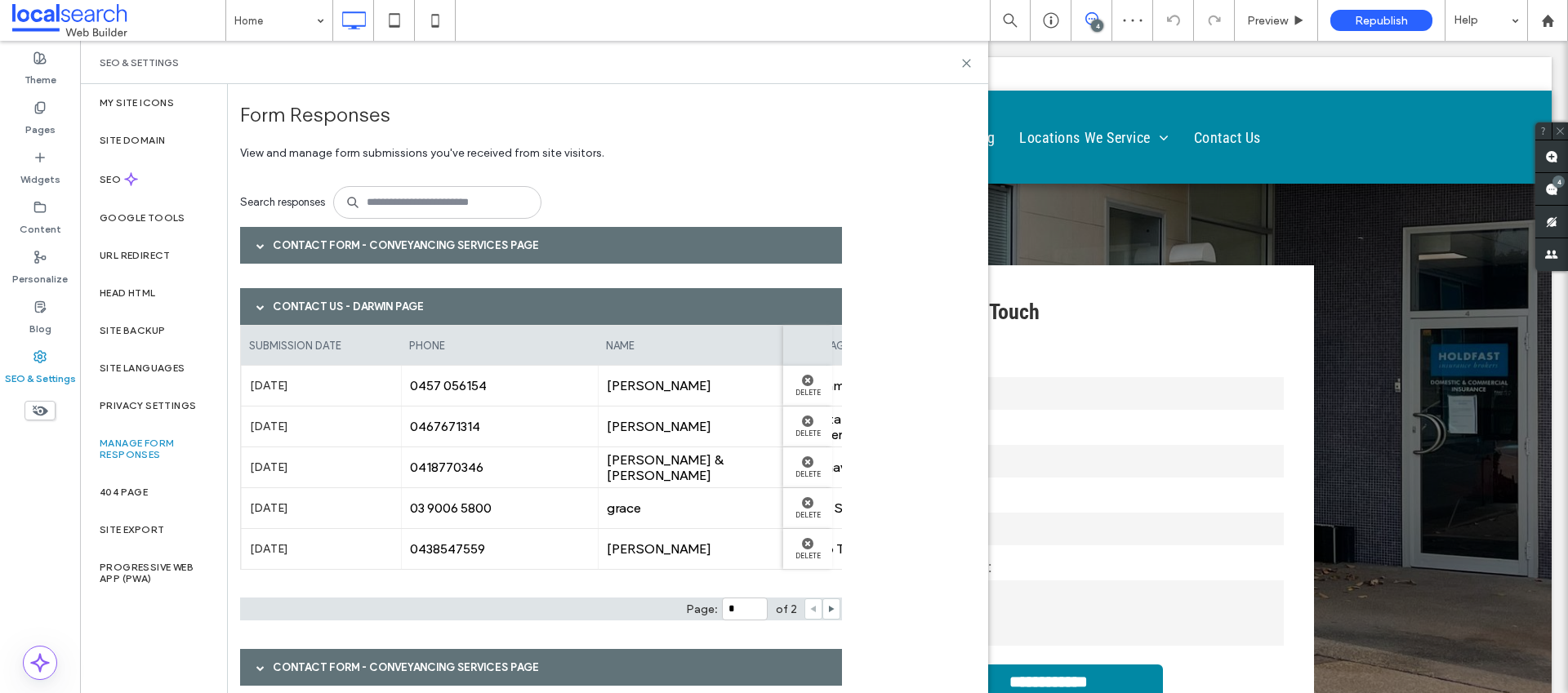
click at [401, 317] on div "Contact Us - Darwin page" at bounding box center [542, 307] width 602 height 37
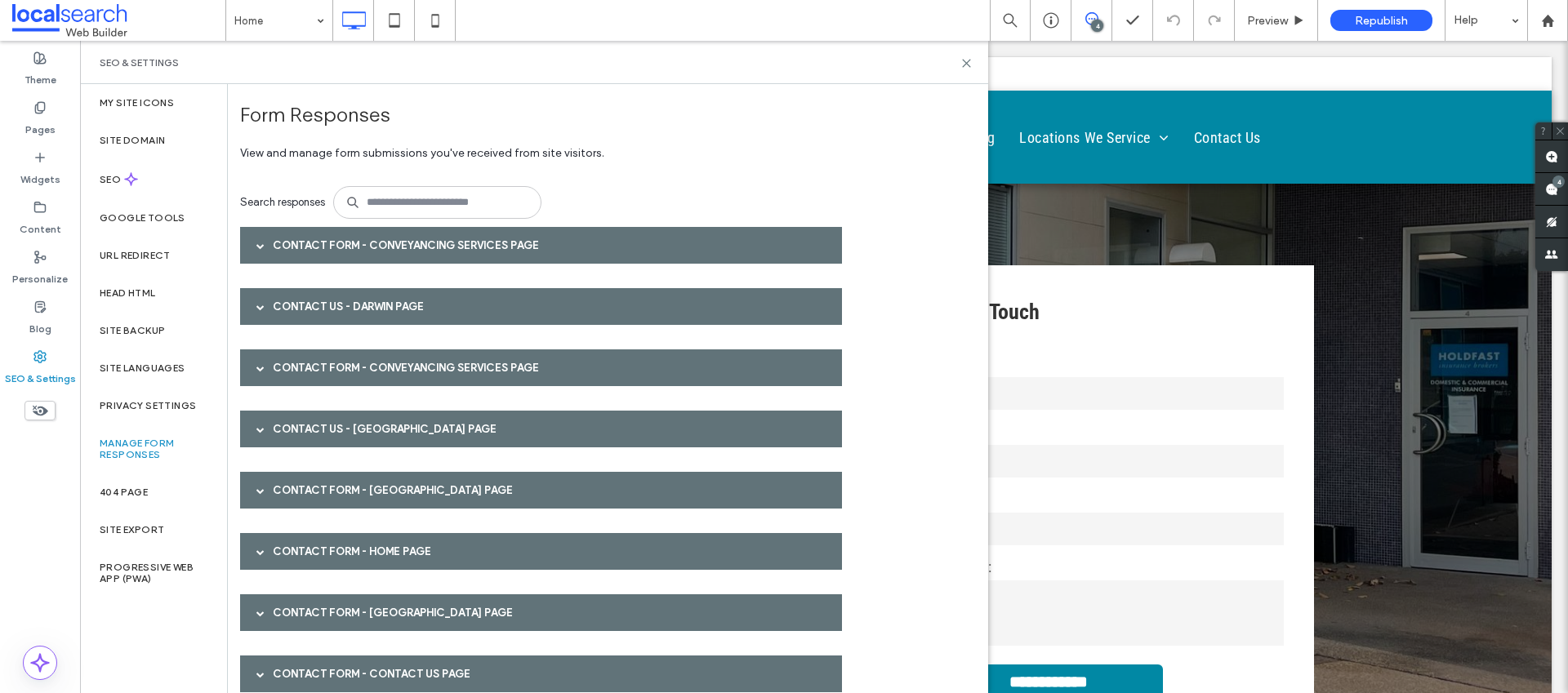
click at [389, 373] on div "Contact Form - Conveyancing Services page" at bounding box center [542, 368] width 602 height 37
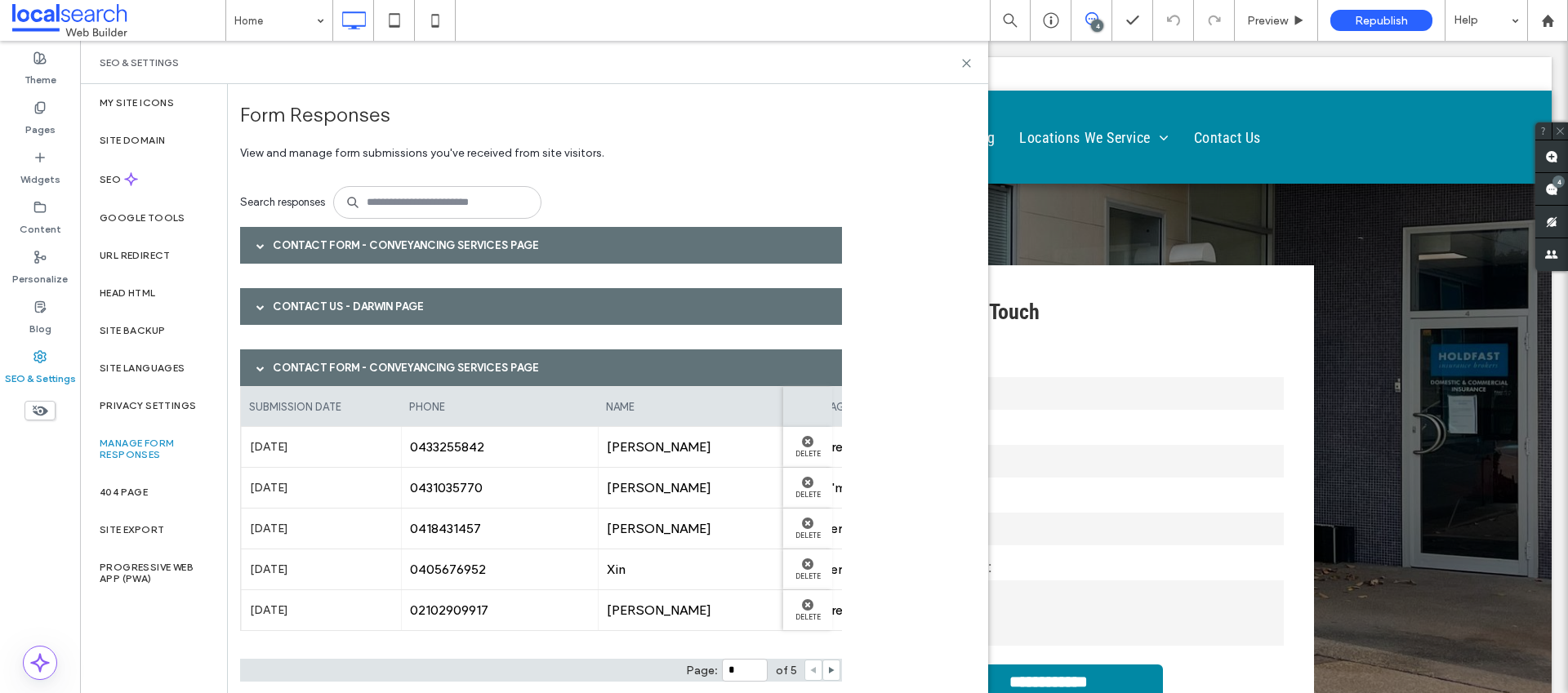
click at [389, 373] on div "Contact Form - Conveyancing Services page" at bounding box center [542, 368] width 602 height 37
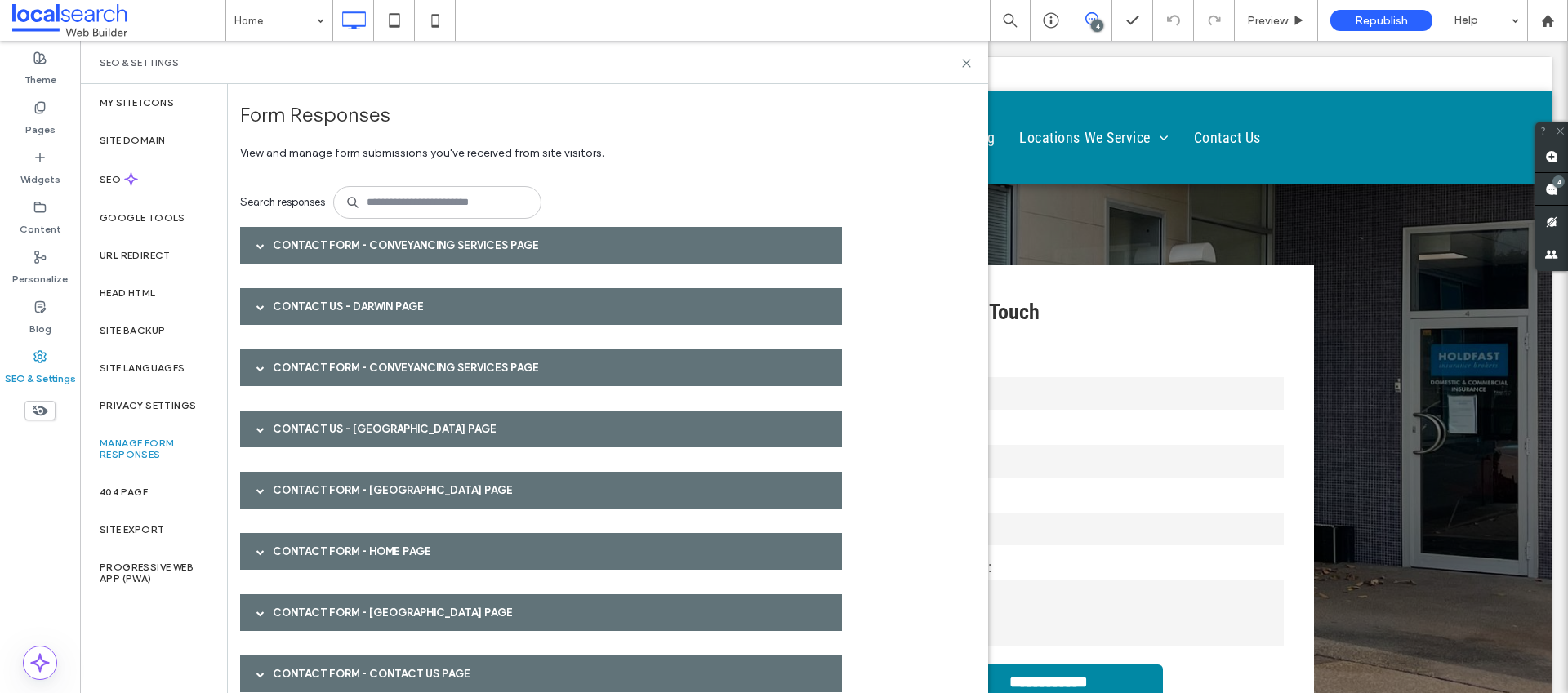
click at [384, 434] on div "Contact Us - Palmerston page" at bounding box center [542, 429] width 602 height 37
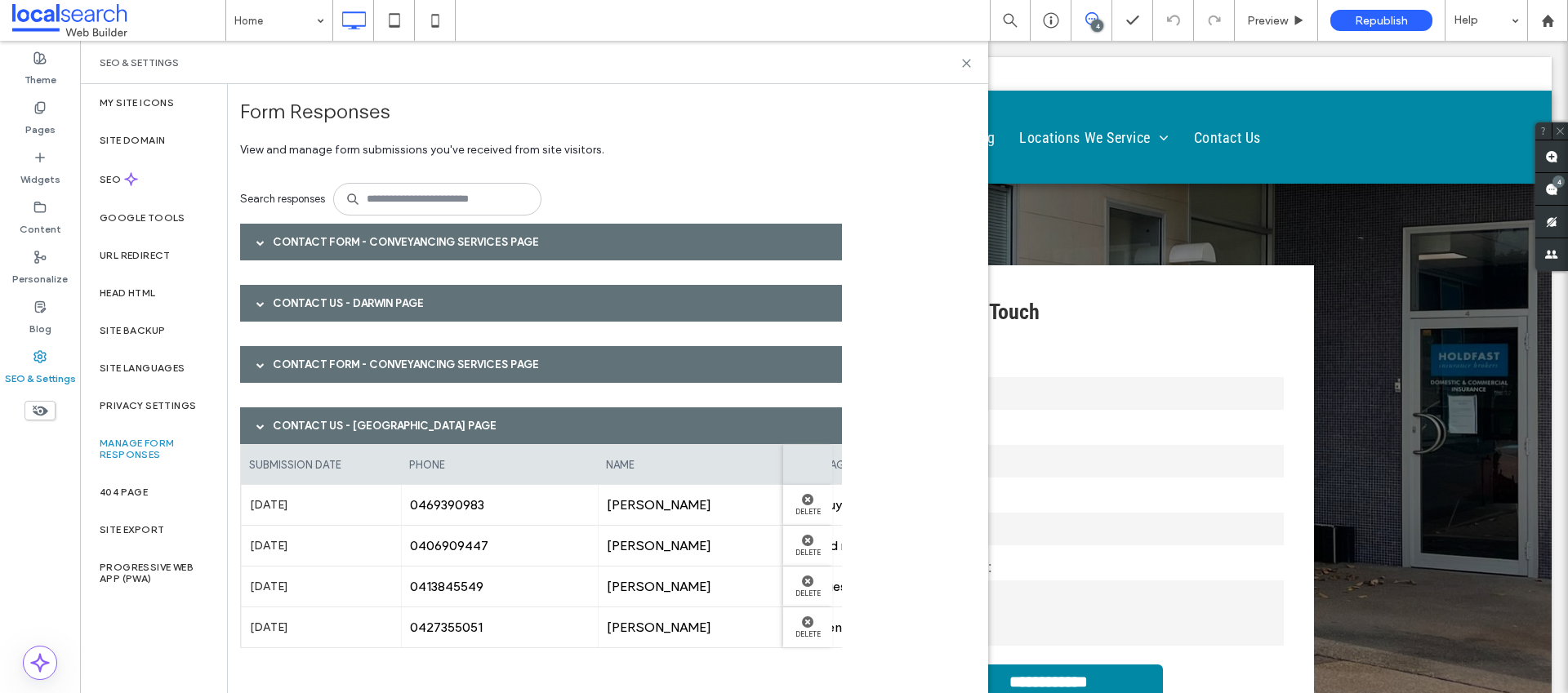
scroll to position [6, 0]
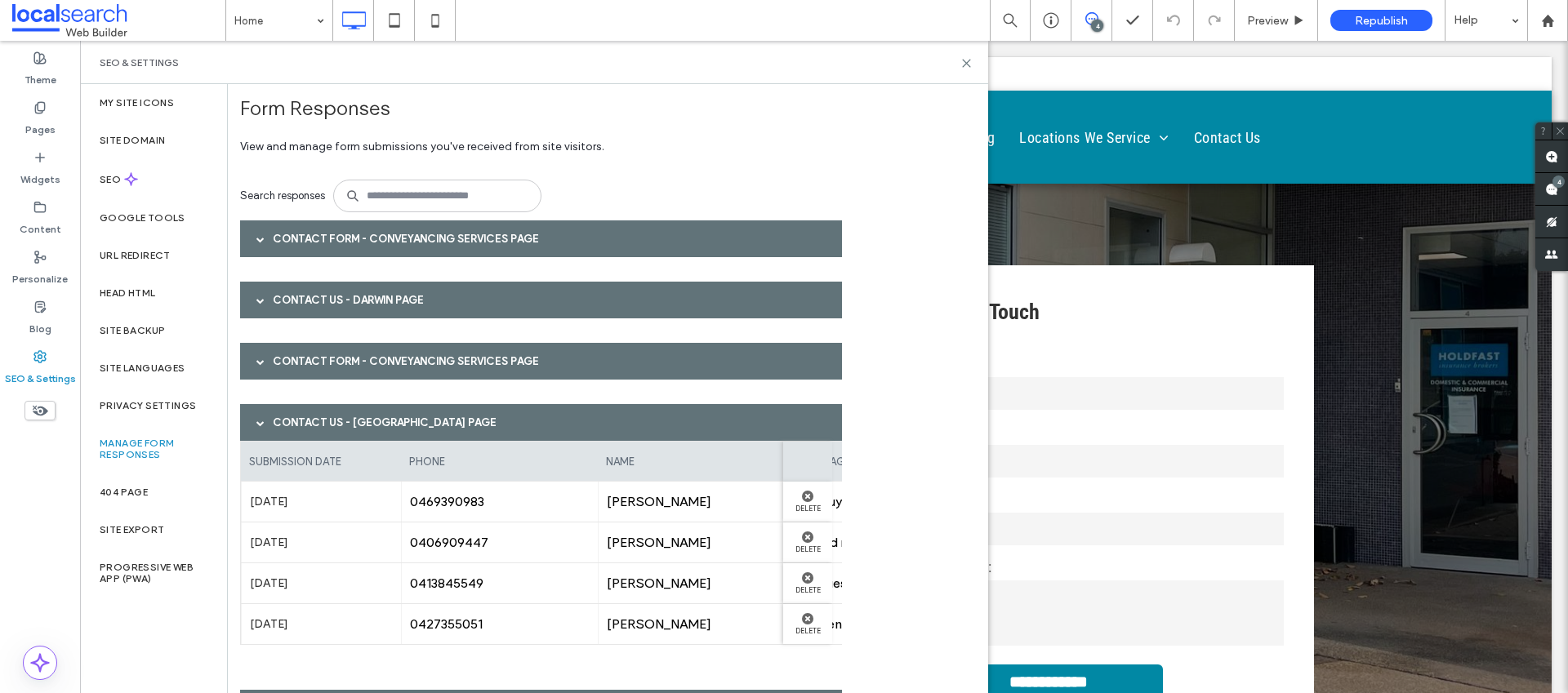
click at [382, 421] on div "Contact Us - Palmerston page" at bounding box center [542, 422] width 602 height 37
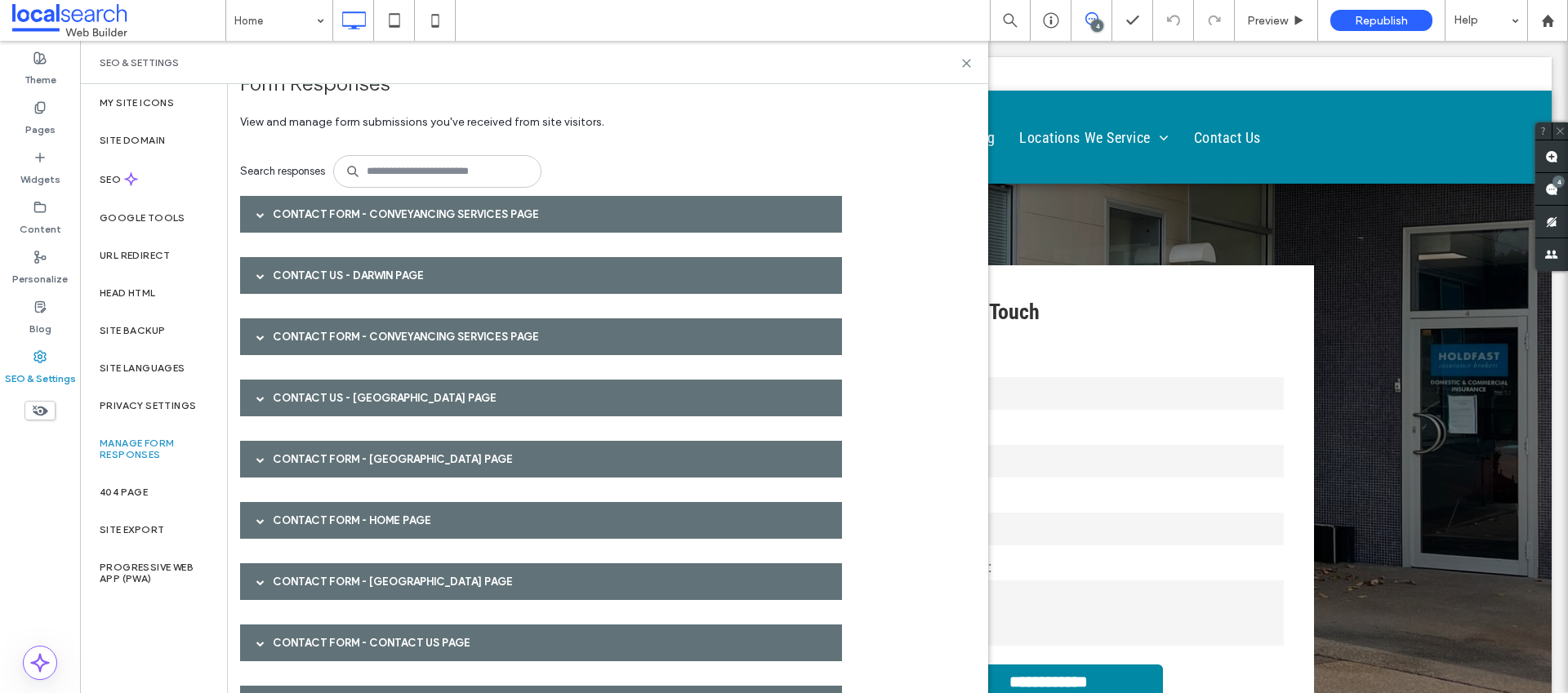
scroll to position [33, 0]
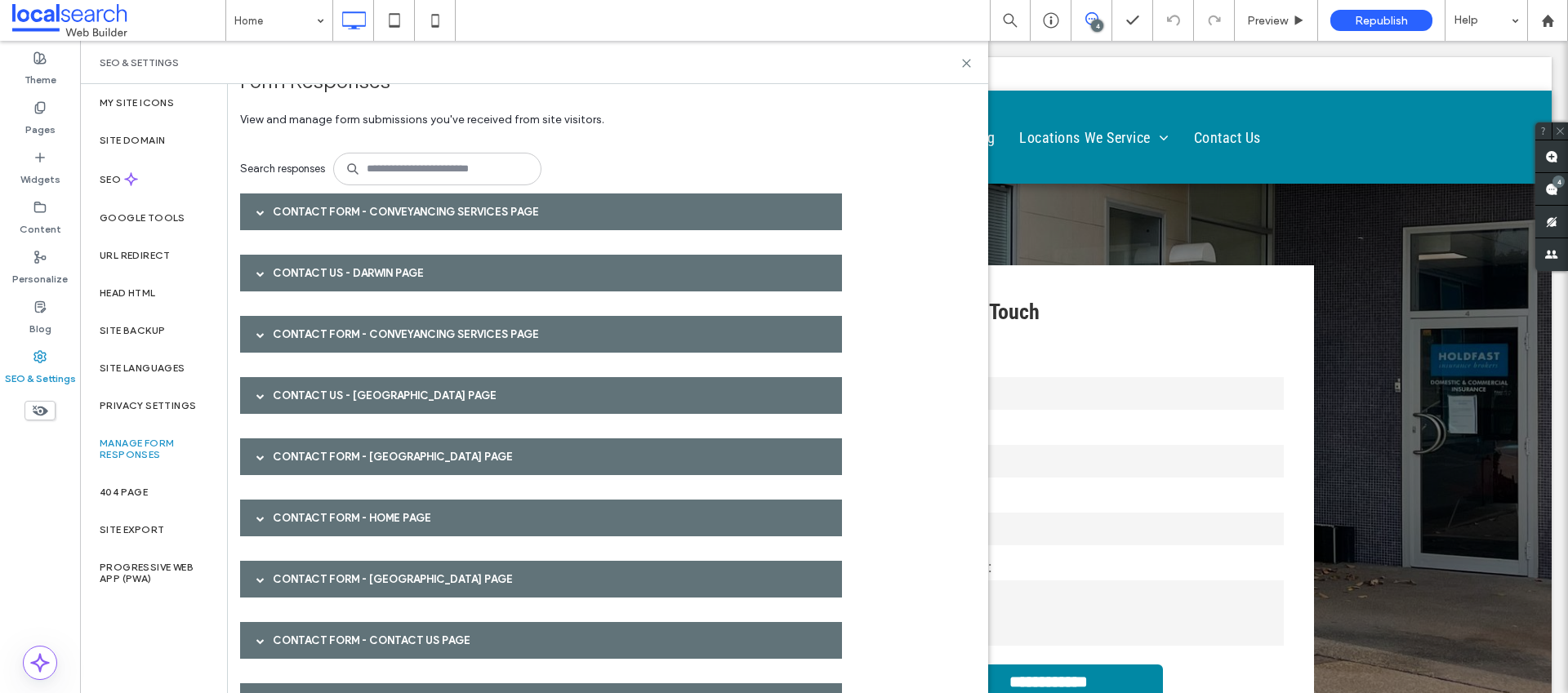
click at [382, 447] on div "Contact Form - Palmerston page" at bounding box center [542, 457] width 602 height 37
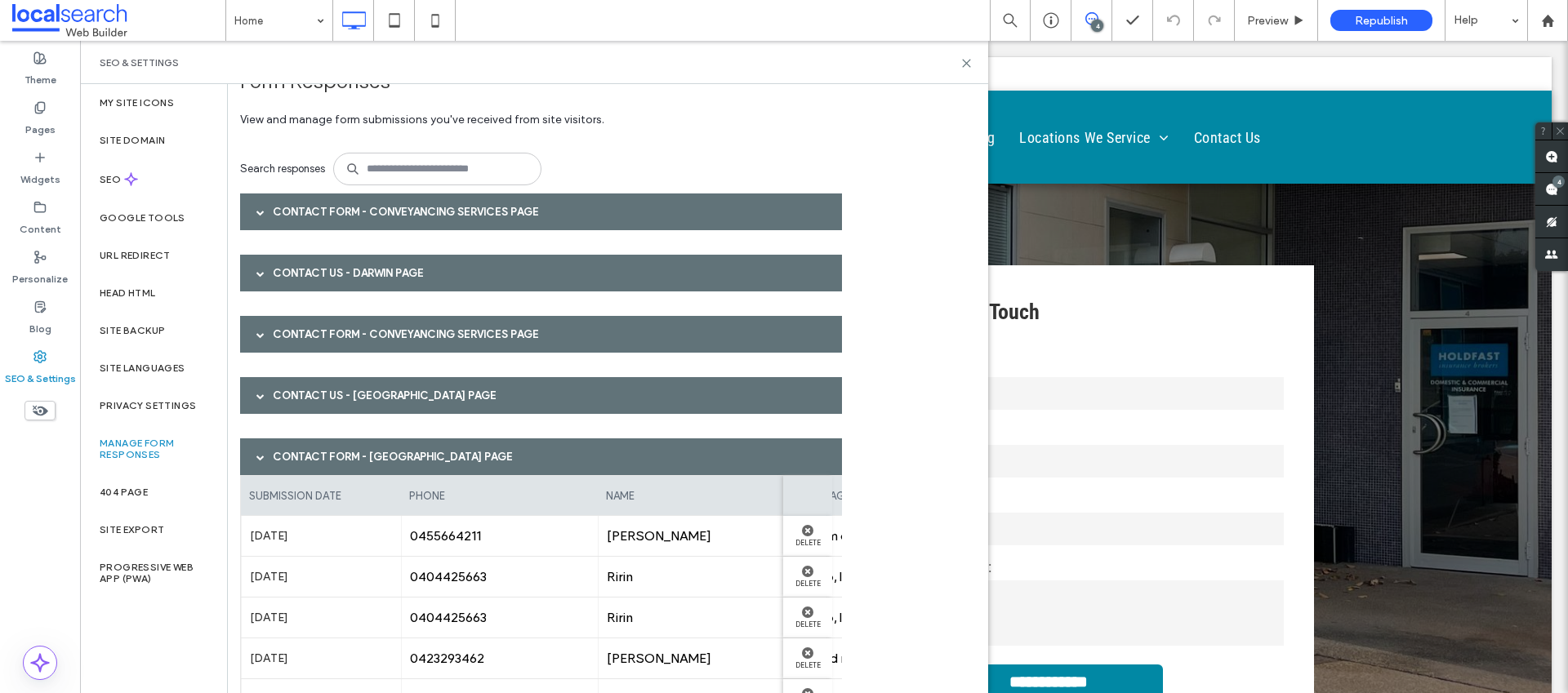
click at [381, 449] on div "Contact Form - Palmerston page" at bounding box center [542, 457] width 602 height 37
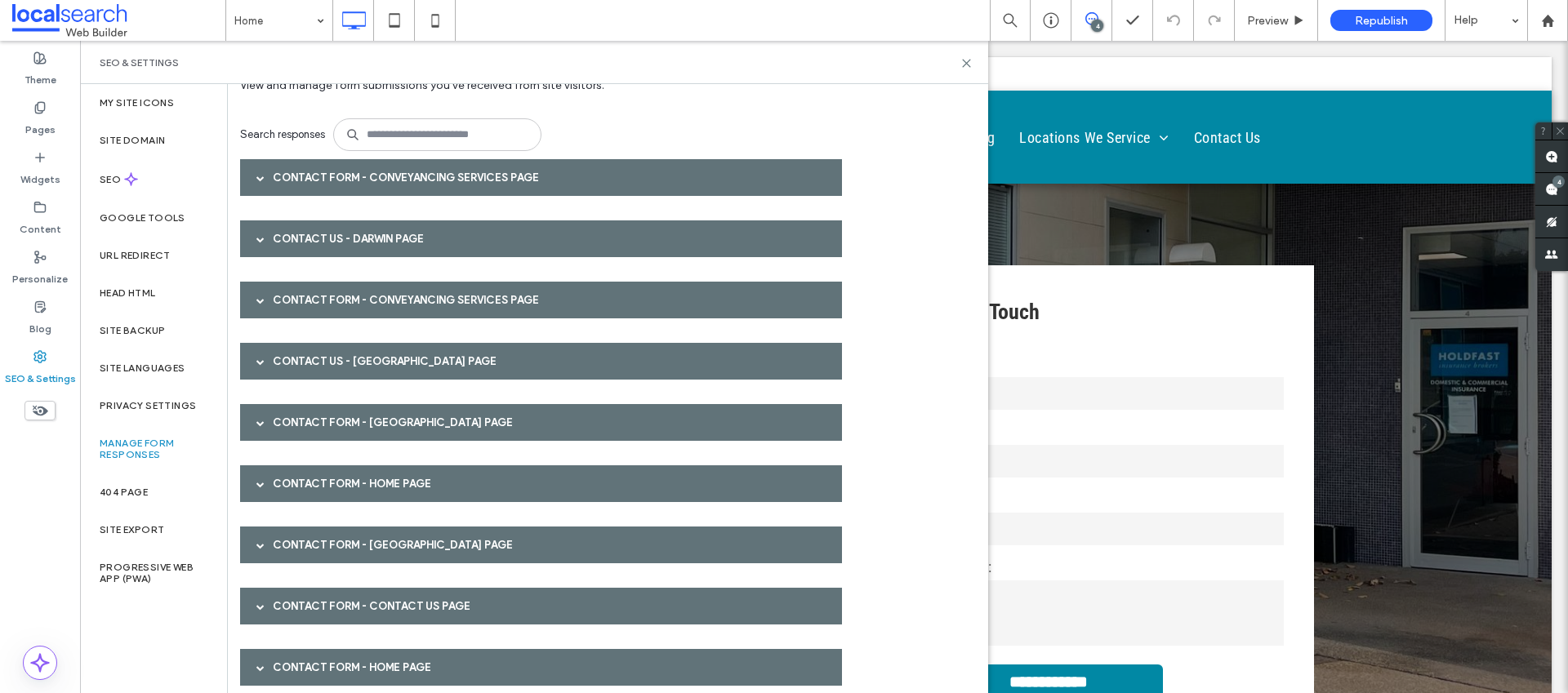
scroll to position [85, 0]
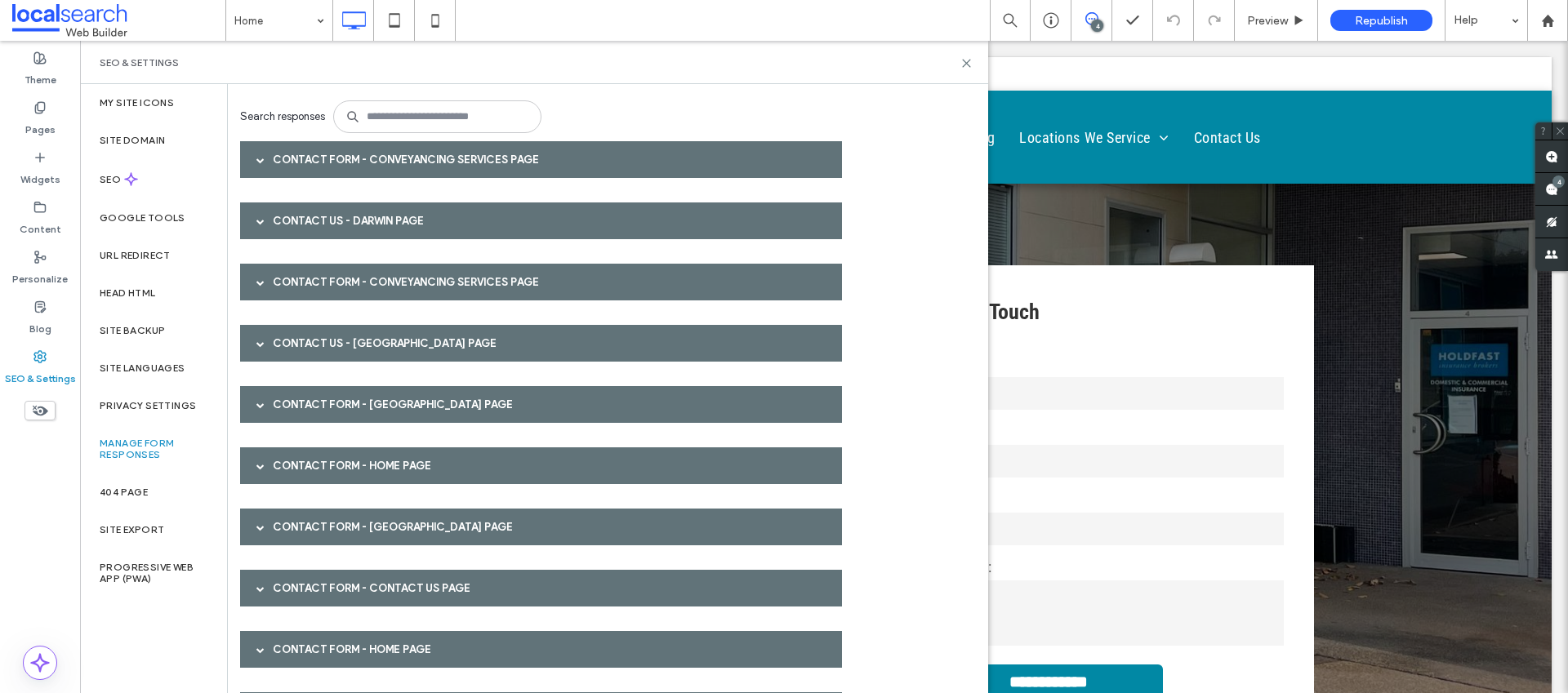
click at [380, 465] on div "Contact Form - HOME page" at bounding box center [542, 465] width 602 height 37
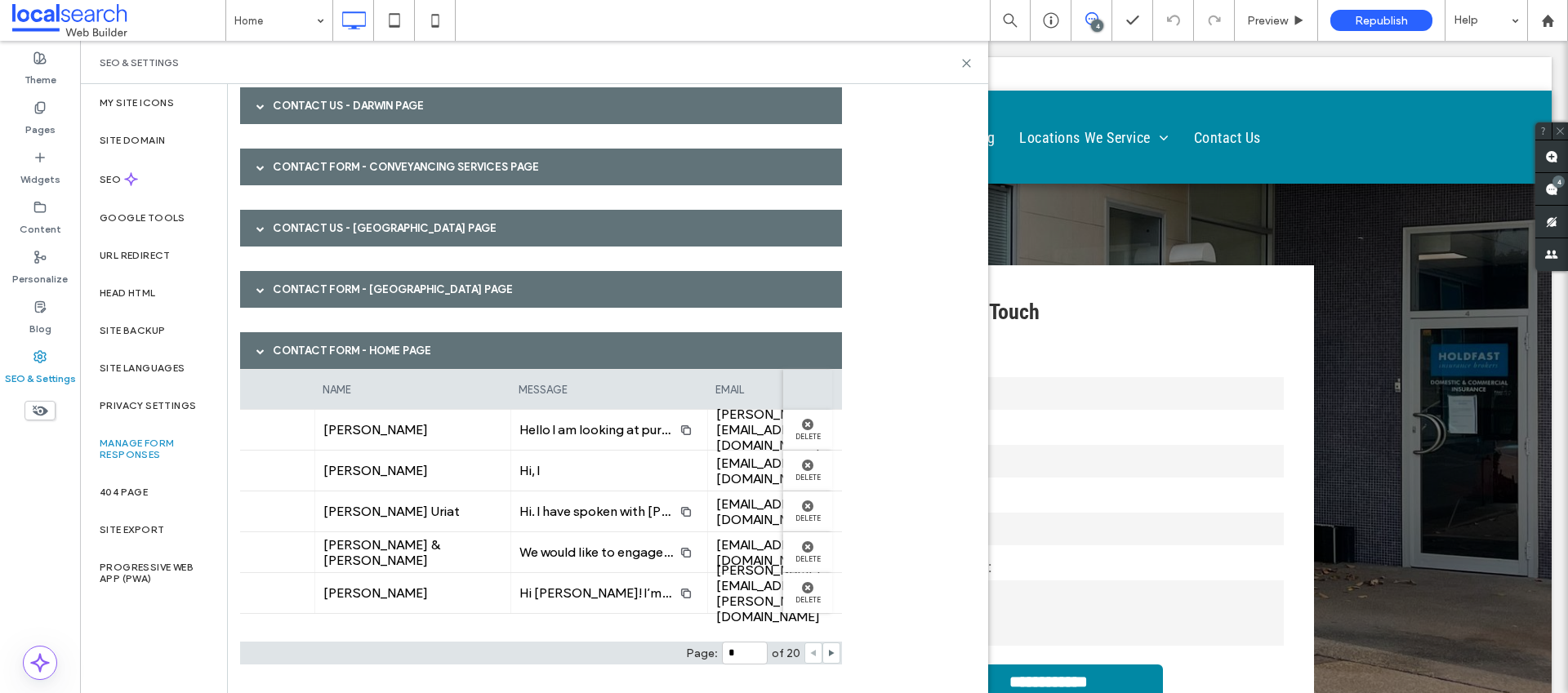
scroll to position [0, 0]
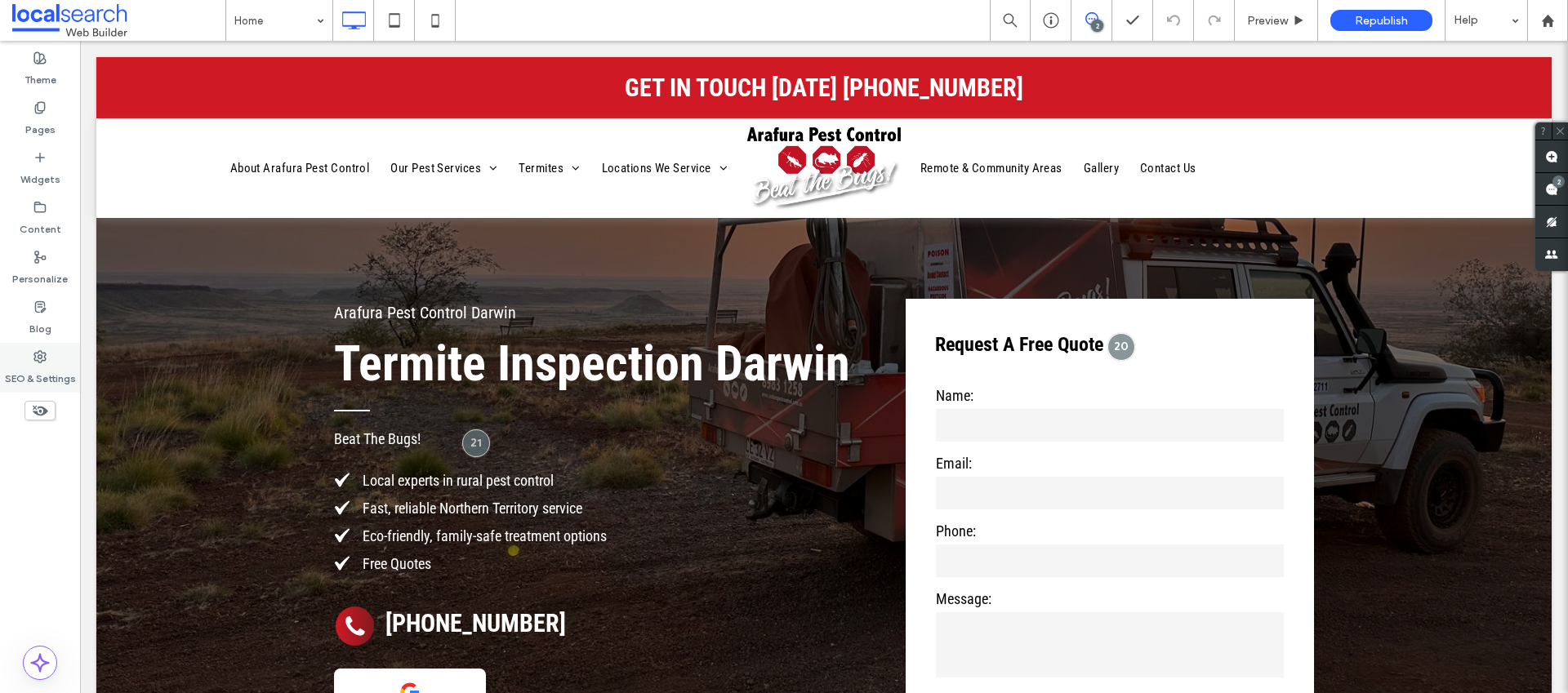
click at [42, 361] on icon at bounding box center [39, 357] width 13 height 13
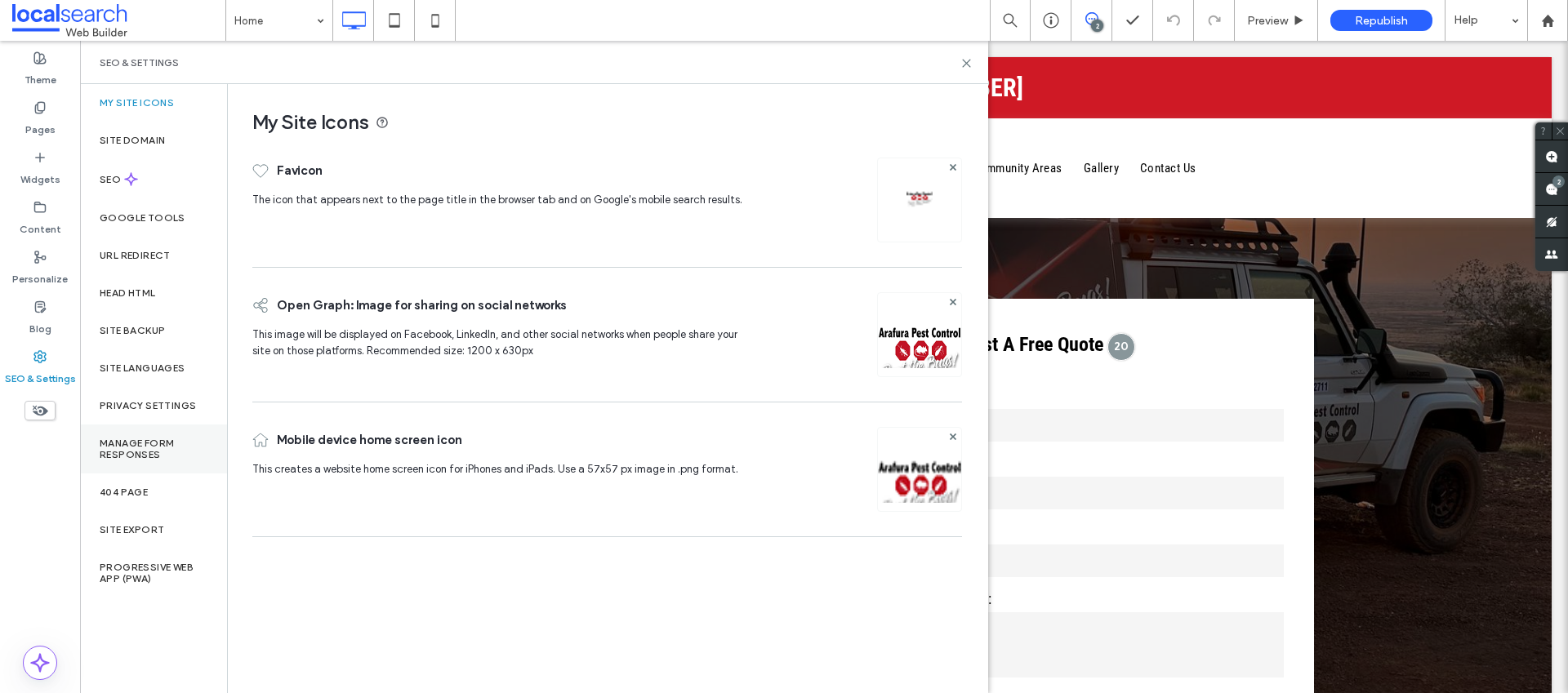
click at [132, 452] on label "Manage Form Responses" at bounding box center [153, 449] width 107 height 23
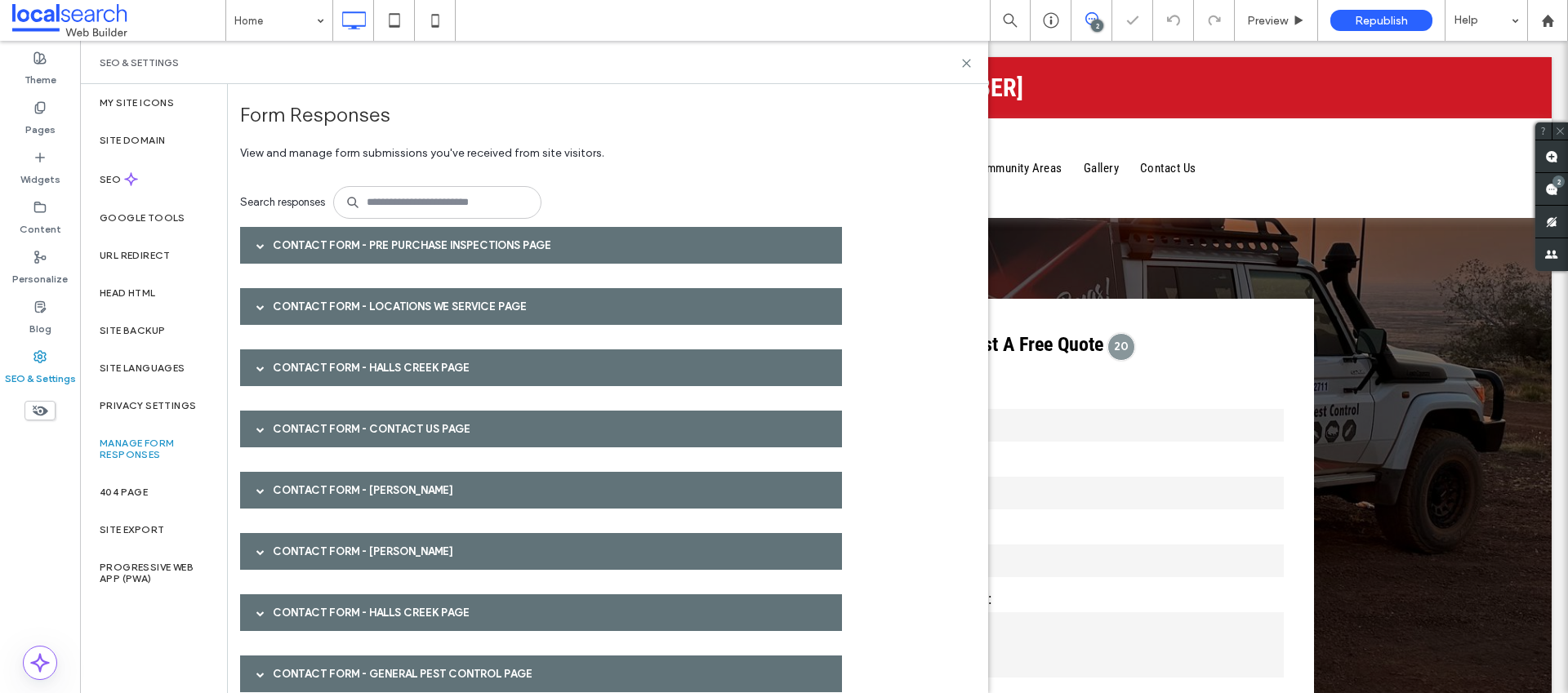
click at [433, 252] on div "Contact Form - Pre Purchase Inspections page" at bounding box center [542, 245] width 602 height 37
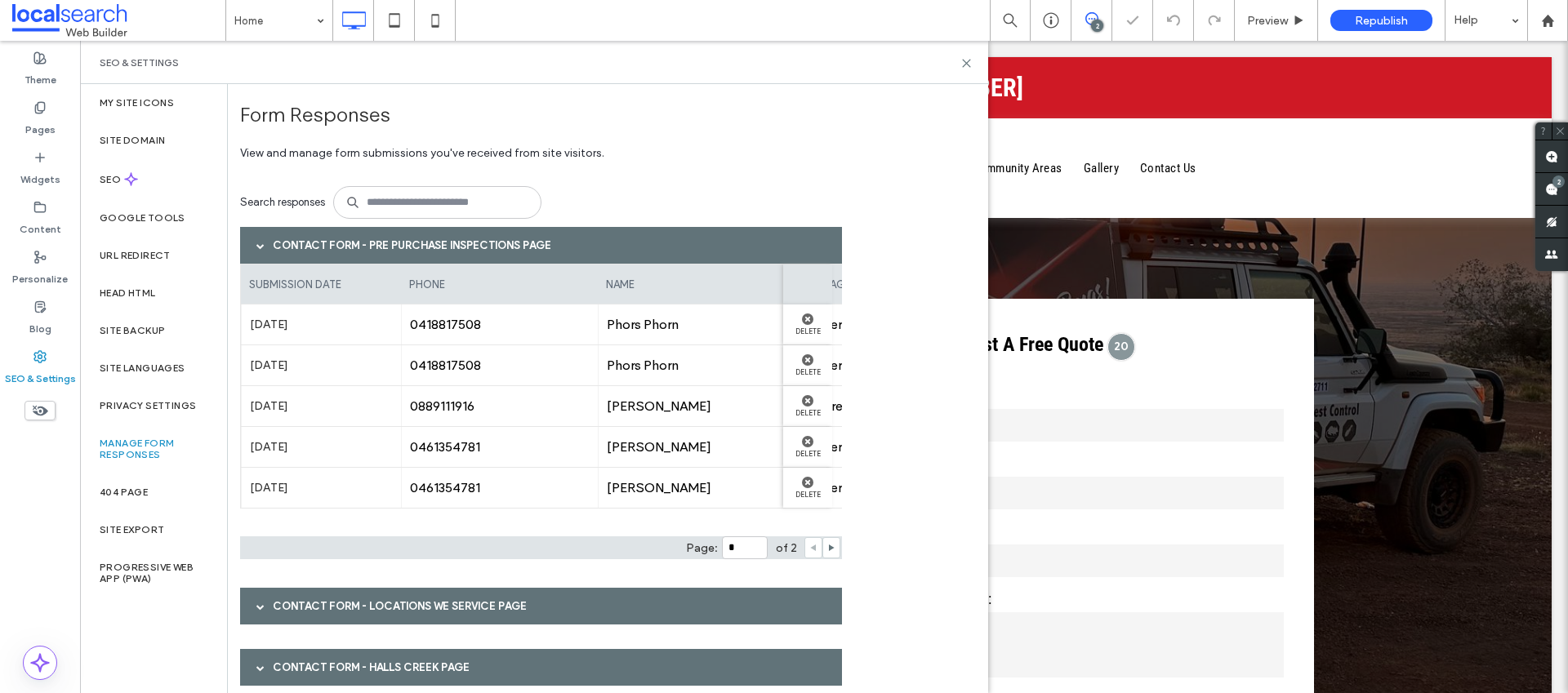
click at [447, 234] on div "Contact Form - Pre Purchase Inspections page" at bounding box center [542, 245] width 602 height 37
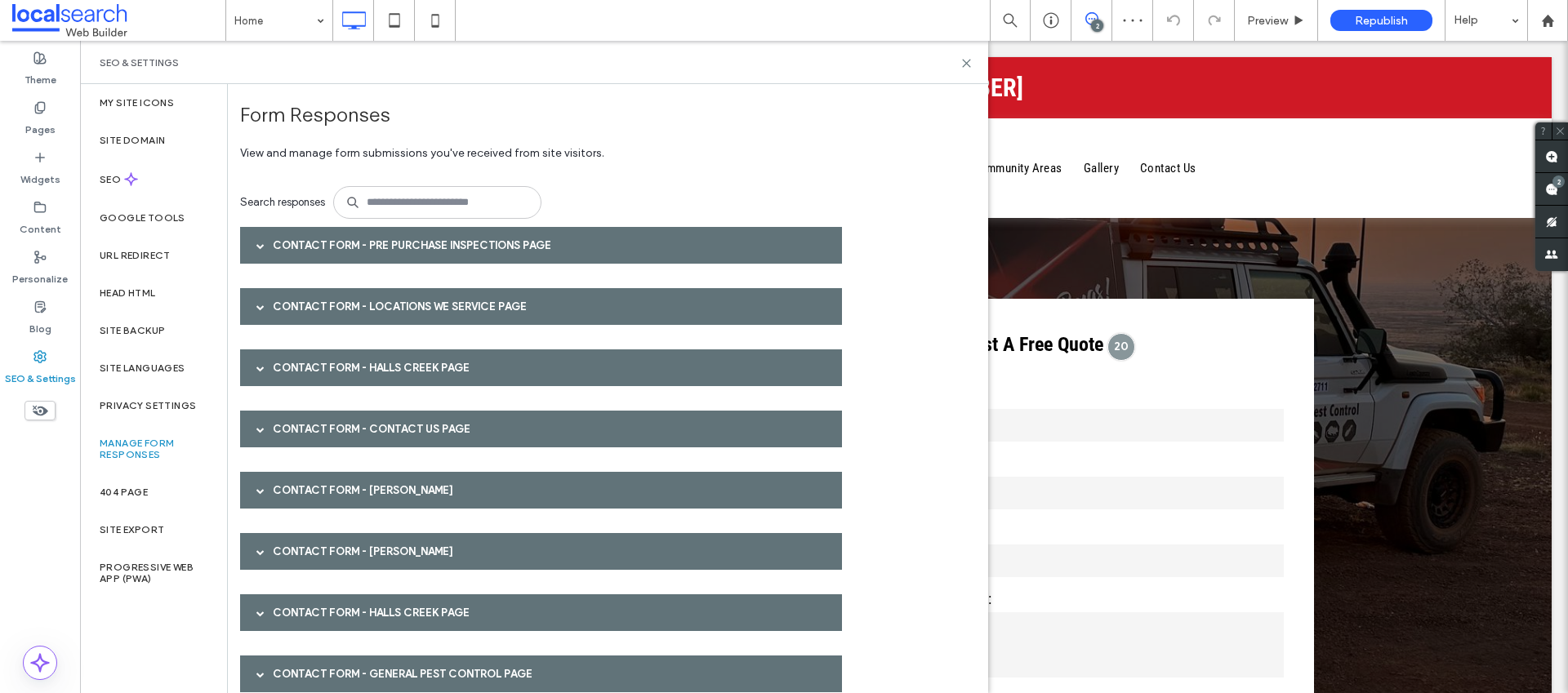
click at [419, 319] on div "Contact Form - Locations We Service page" at bounding box center [542, 307] width 602 height 37
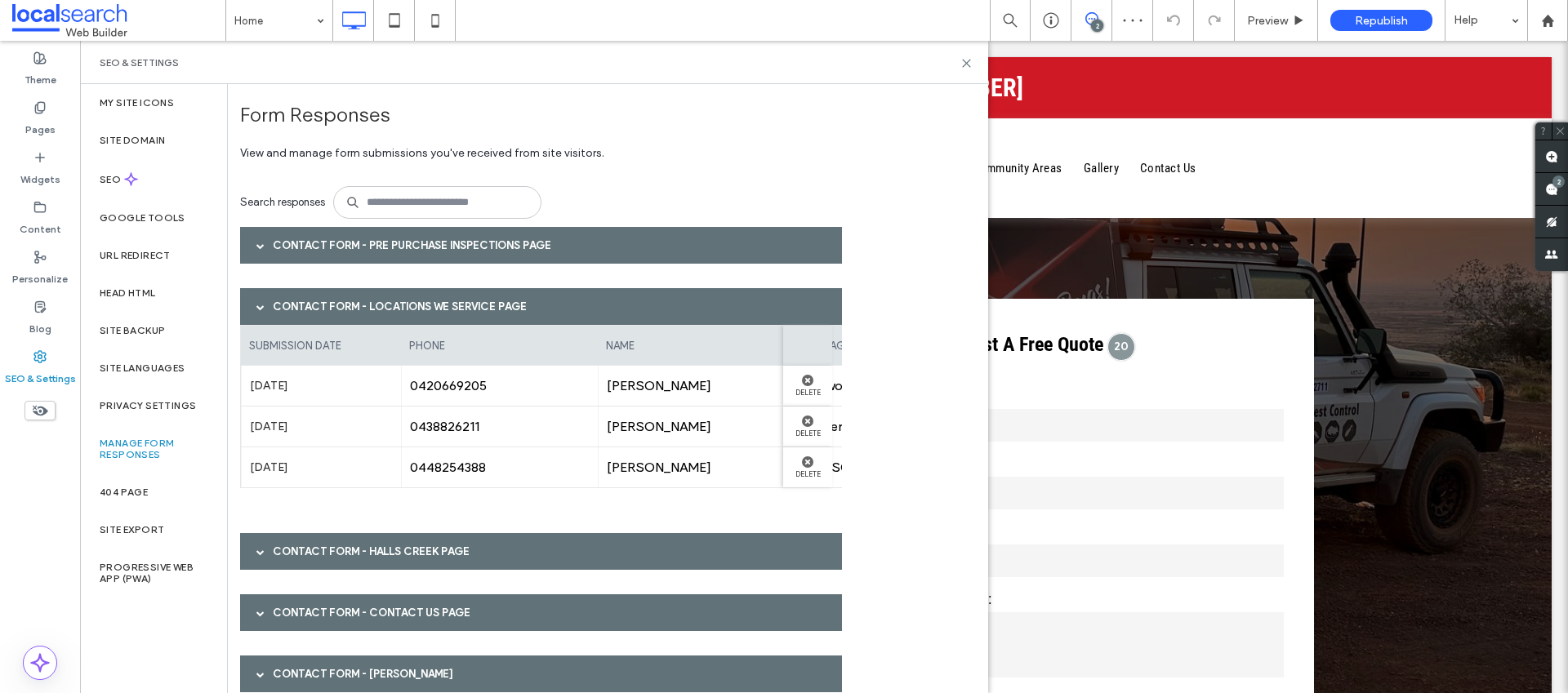
click at [418, 314] on div "Contact Form - Locations We Service page" at bounding box center [542, 307] width 602 height 37
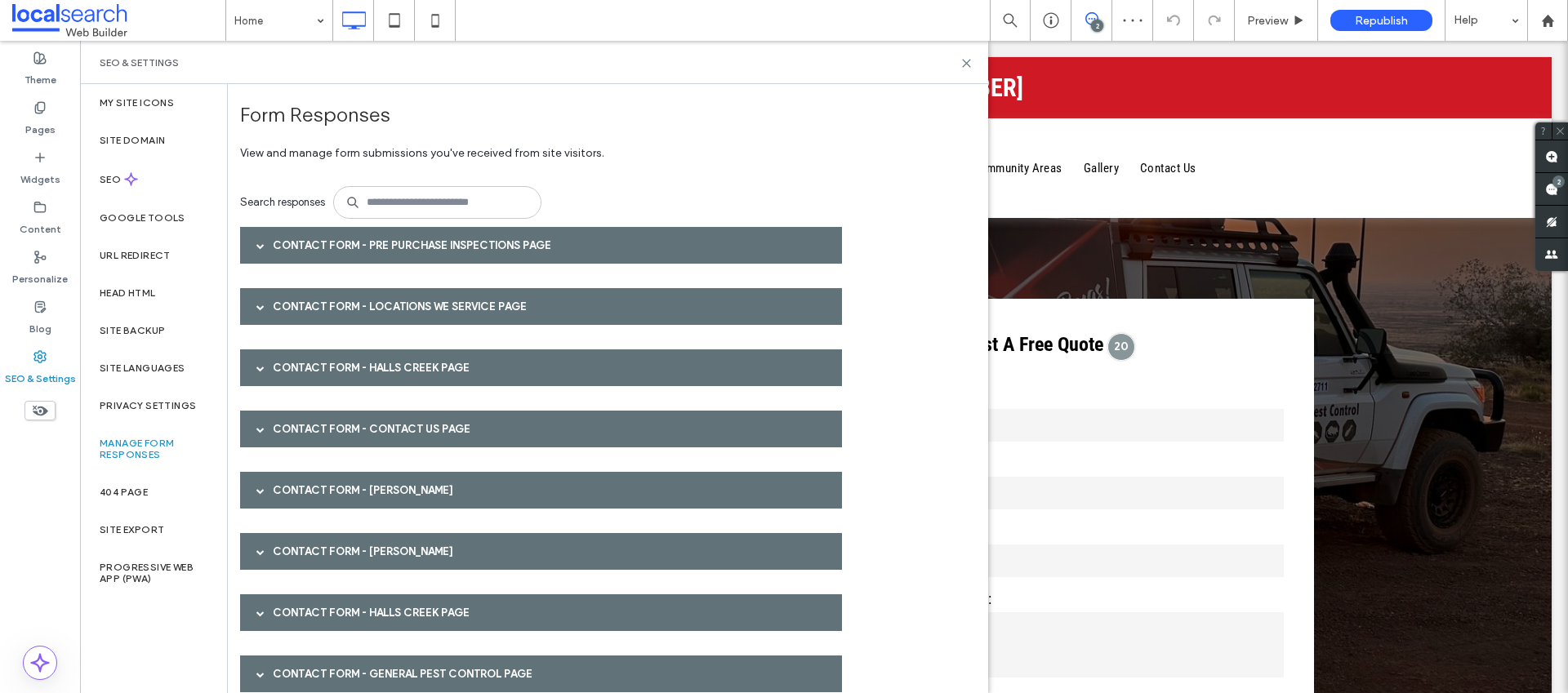
click at [406, 383] on div "Contact Form - Halls Creek page" at bounding box center [542, 368] width 602 height 37
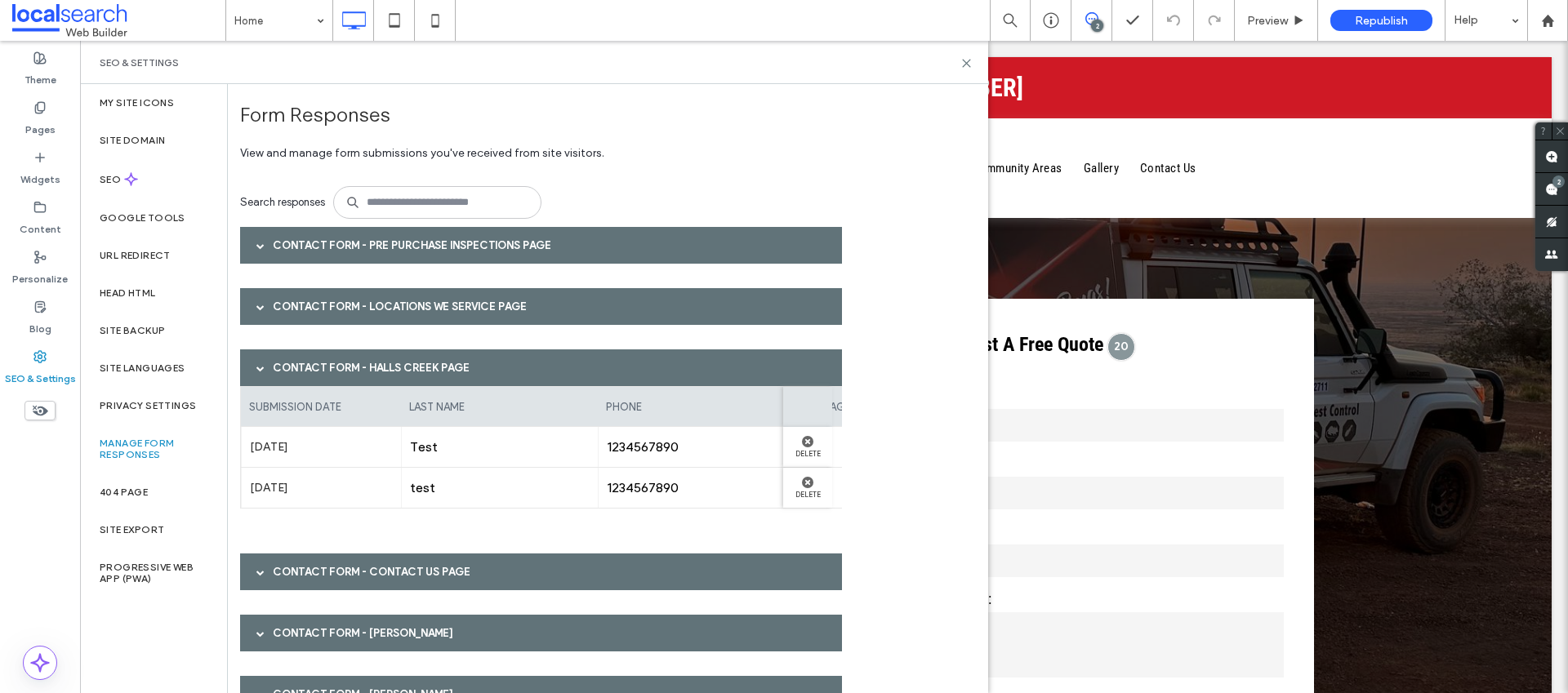
click at [406, 380] on div "Contact Form - Halls Creek page" at bounding box center [542, 368] width 602 height 37
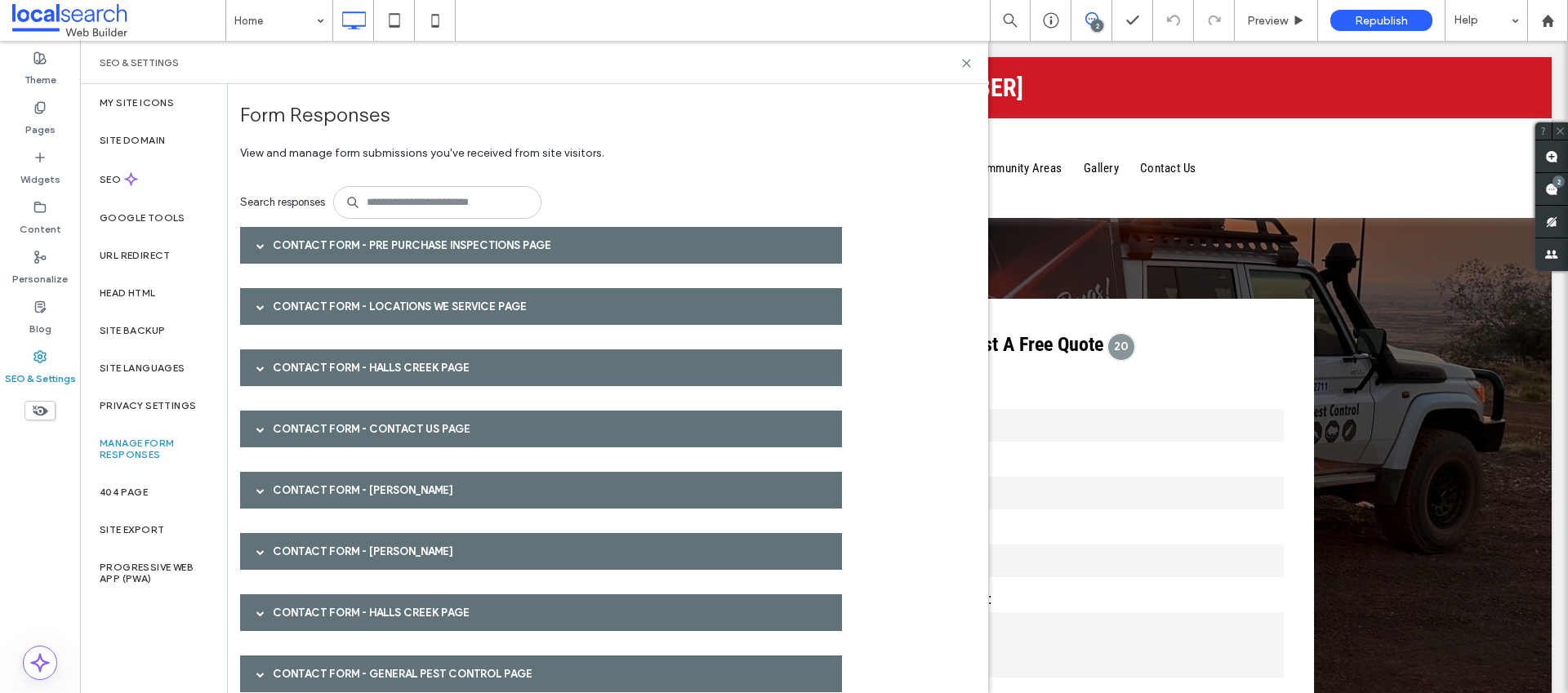
click at [406, 440] on div "Contact Form - Contact Us page" at bounding box center [542, 429] width 602 height 37
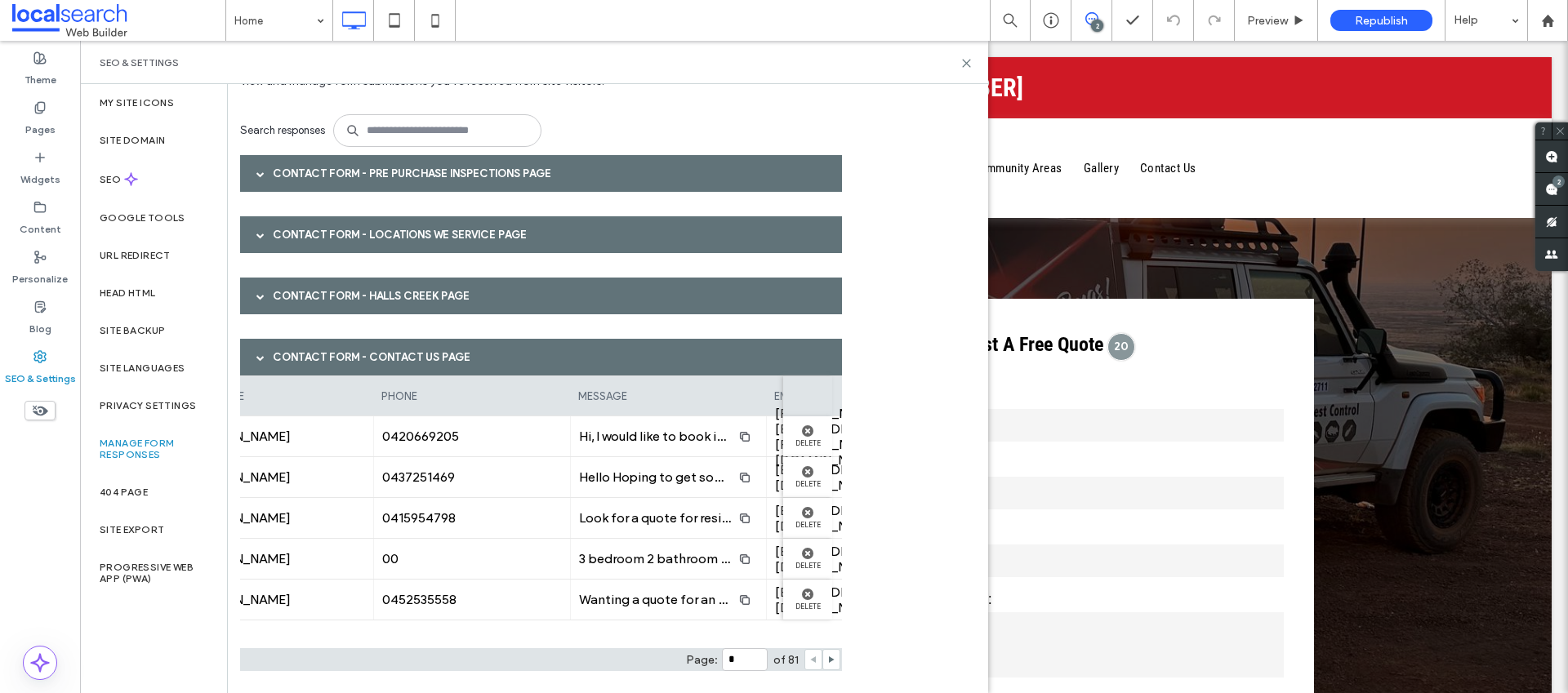
scroll to position [0, 420]
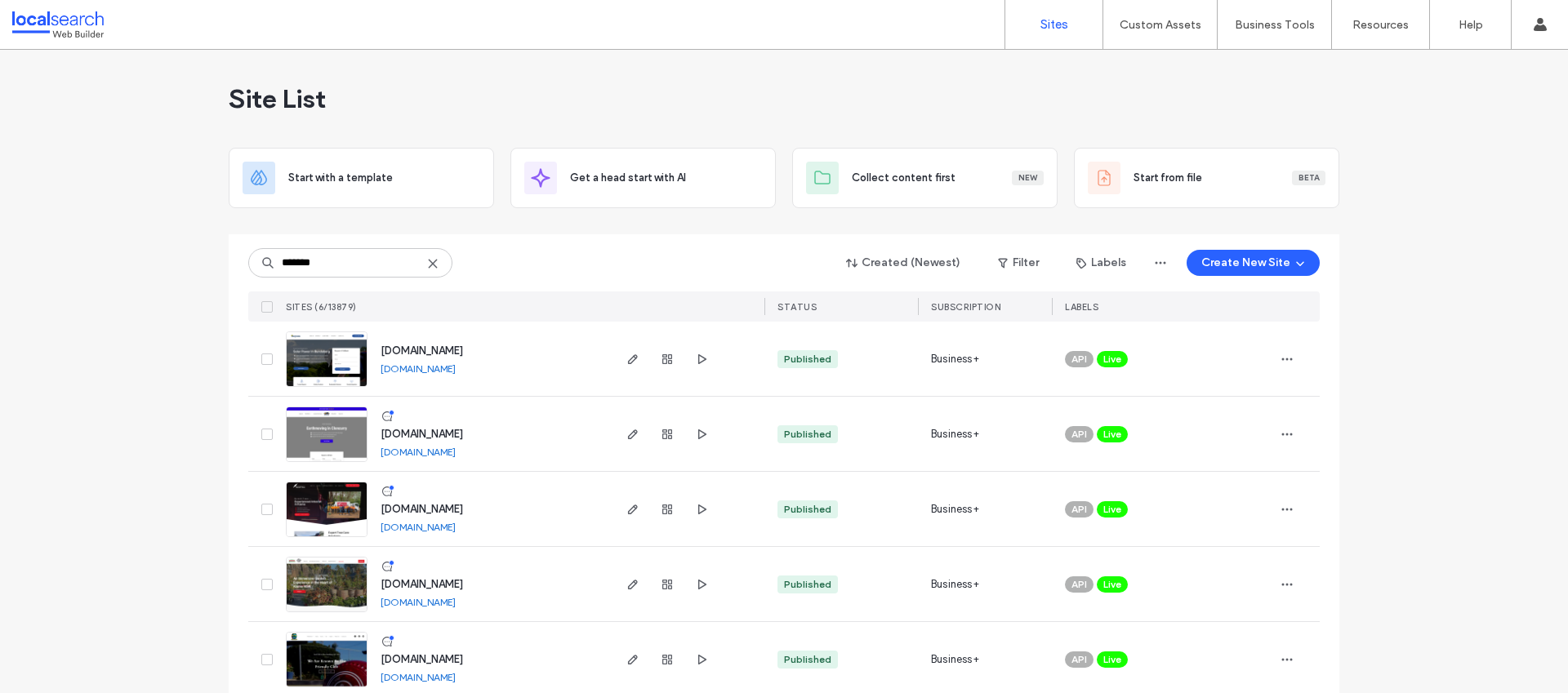
type input "*******"
click at [457, 511] on span "www.burnetttrees.com.au" at bounding box center [421, 509] width 83 height 12
